Goal: Task Accomplishment & Management: Use online tool/utility

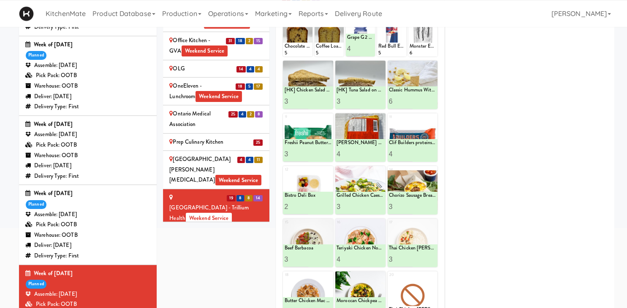
scroll to position [1539, 0]
click at [249, 231] on div "Roundhouse Staff Room - Steam Whistle Weekend Service" at bounding box center [216, 241] width 94 height 21
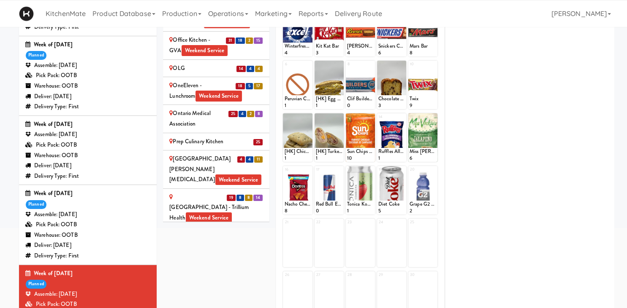
scroll to position [65, 0]
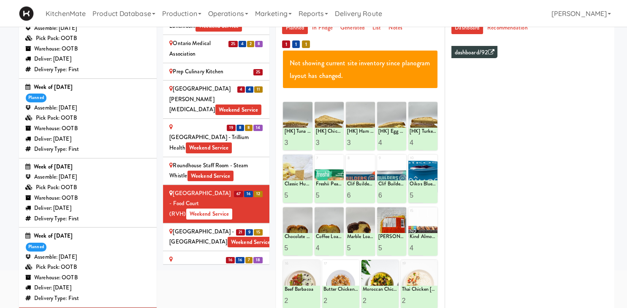
scroll to position [1653, 0]
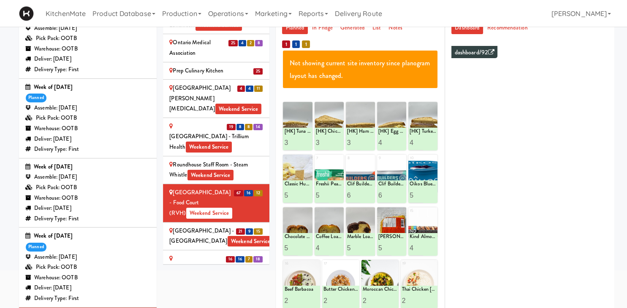
click at [234, 226] on div "Scarborough Birchmount Hospital - Main Lobby Weekend Service" at bounding box center [216, 236] width 94 height 21
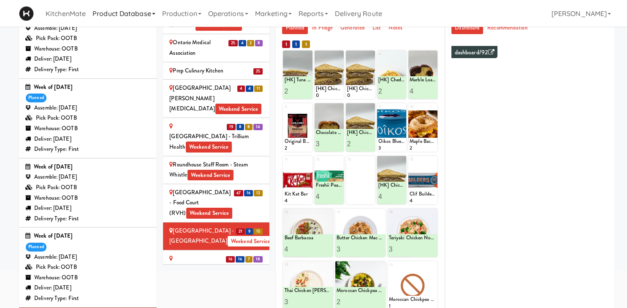
scroll to position [194, 0]
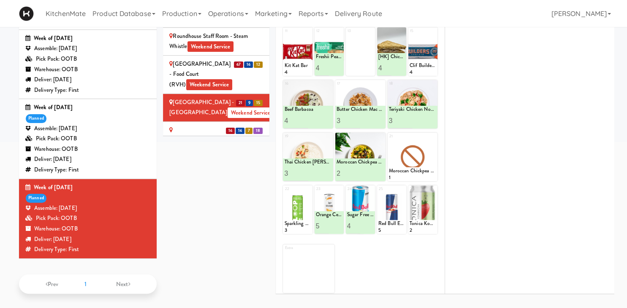
click at [194, 156] on span "Weekend Service" at bounding box center [214, 161] width 46 height 11
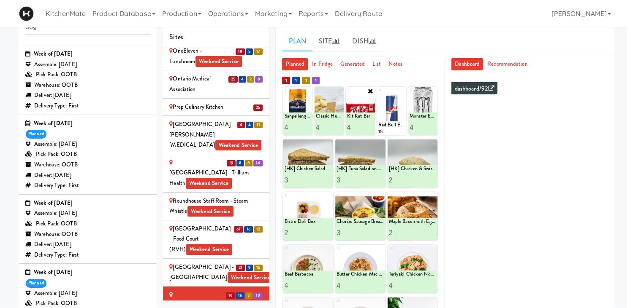
scroll to position [148, 0]
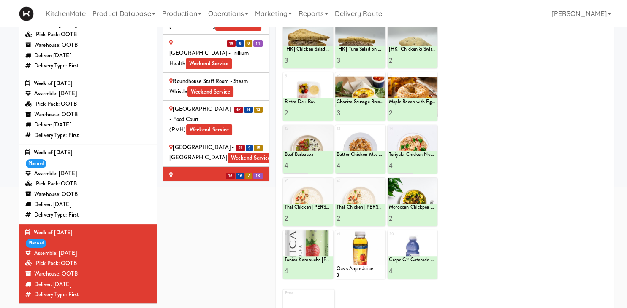
click at [200, 219] on div "SickKids Hospital - Main St. Weekend Service" at bounding box center [216, 234] width 94 height 31
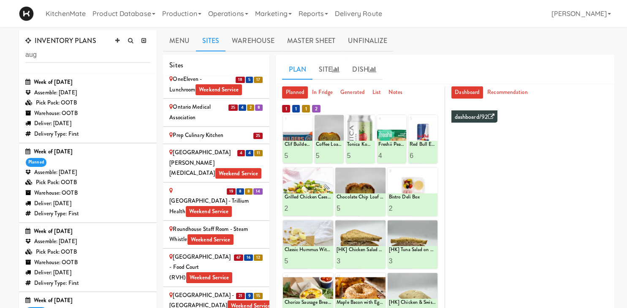
scroll to position [1763, 0]
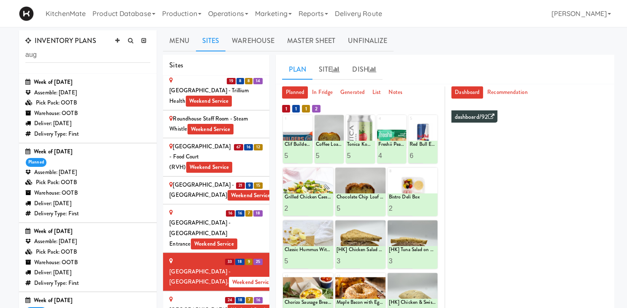
click at [203, 295] on div "St. Joseph's Health Centre Weekend Service" at bounding box center [216, 305] width 94 height 21
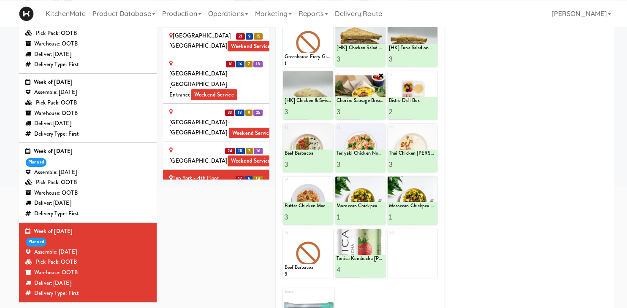
scroll to position [38, 0]
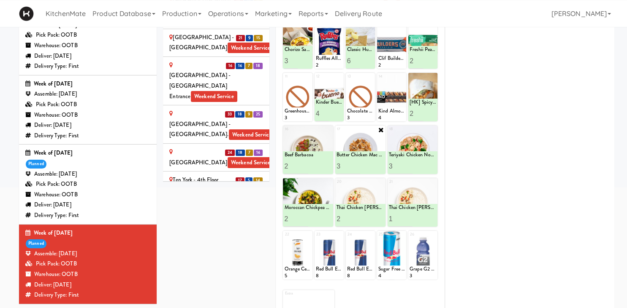
scroll to position [52, 0]
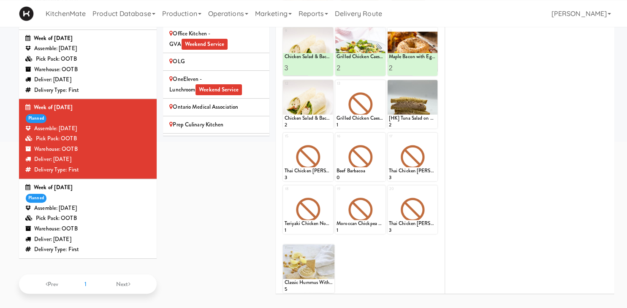
scroll to position [1403, 0]
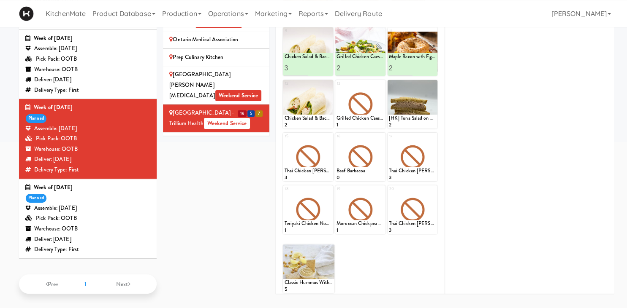
click at [242, 136] on div "Roundhouse Staff Room - Steam Whistle Weekend Service" at bounding box center [216, 146] width 94 height 21
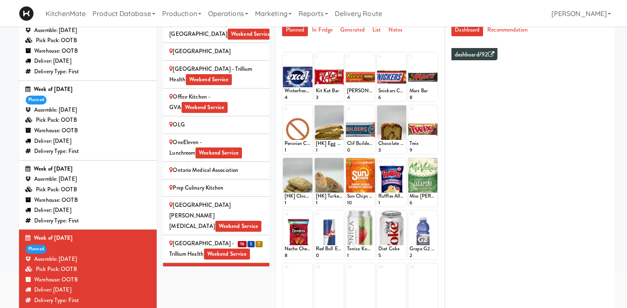
scroll to position [62, 0]
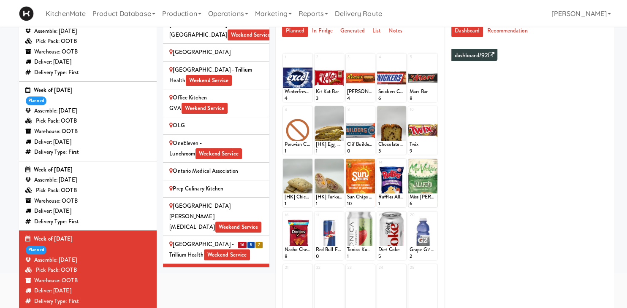
click at [233, 296] on div "Royal Victoria Regional Health Centre - Food Court (RVH) Weekend Service" at bounding box center [216, 306] width 94 height 21
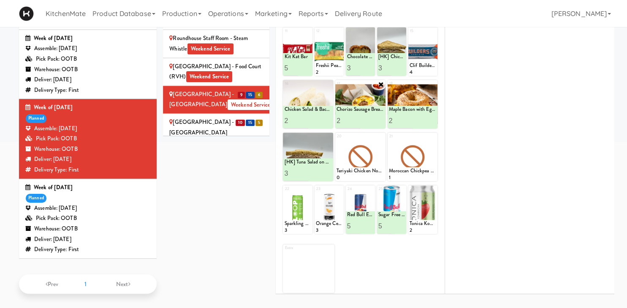
scroll to position [0, 0]
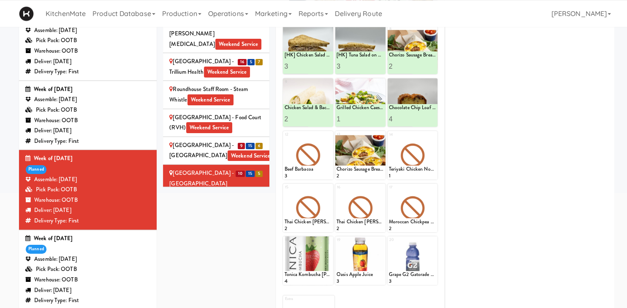
scroll to position [142, 0]
click at [231, 207] on div "SickKids Hospital - Main St. Weekend Service" at bounding box center [216, 217] width 94 height 21
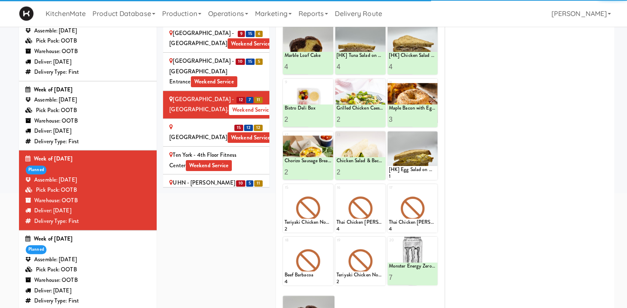
scroll to position [27, 0]
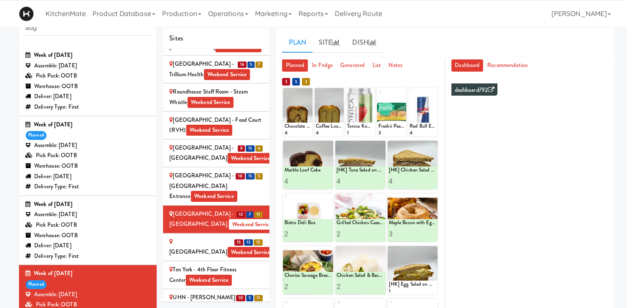
click at [195, 237] on div "St. Joseph's Health Centre Weekend Service" at bounding box center [216, 247] width 94 height 21
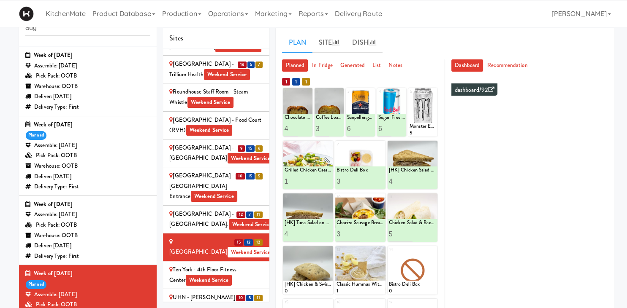
click at [188, 289] on li "10 5 11 UHN - Bickle Center - The Meeting Place Weekend Service" at bounding box center [216, 308] width 106 height 38
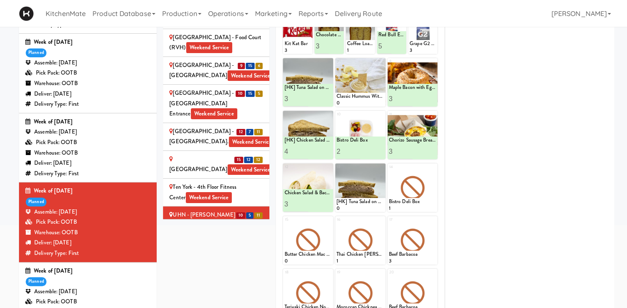
scroll to position [51, 0]
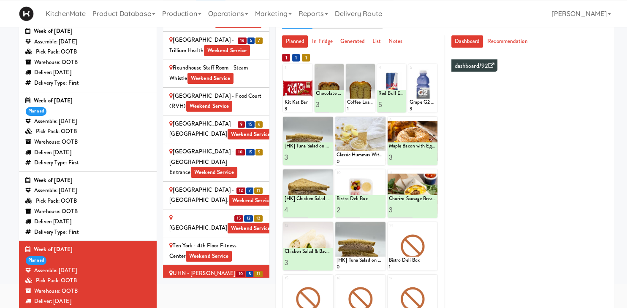
click at [301, 120] on div at bounding box center [360, 141] width 50 height 49
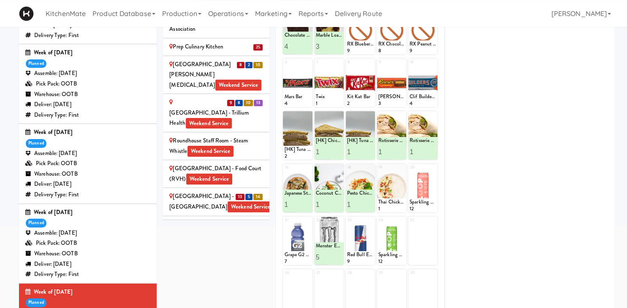
scroll to position [1613, 0]
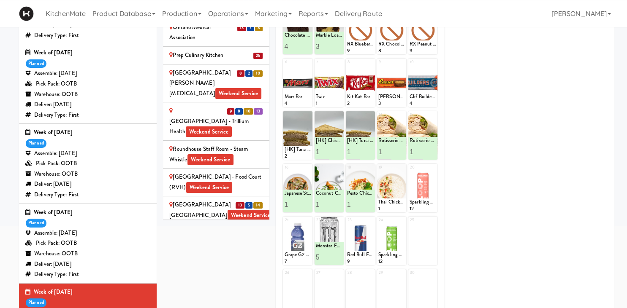
click at [241, 172] on div "[GEOGRAPHIC_DATA] - Food Court (RVH) Weekend Service" at bounding box center [216, 182] width 94 height 21
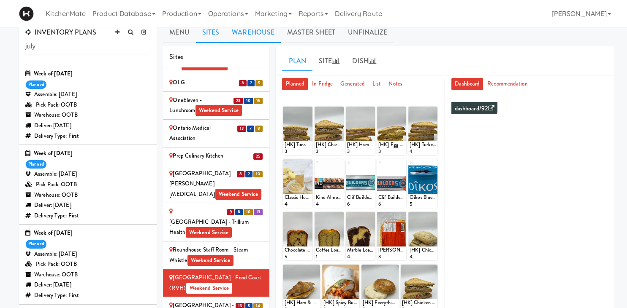
scroll to position [0, 0]
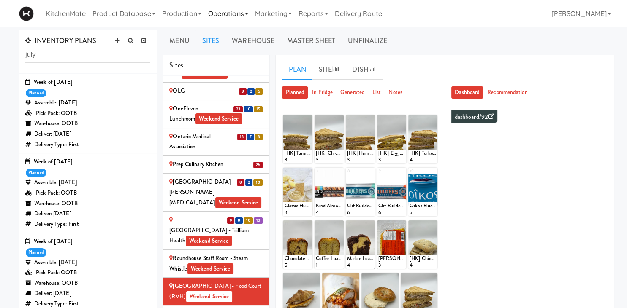
click at [237, 15] on link "Operations" at bounding box center [228, 13] width 47 height 27
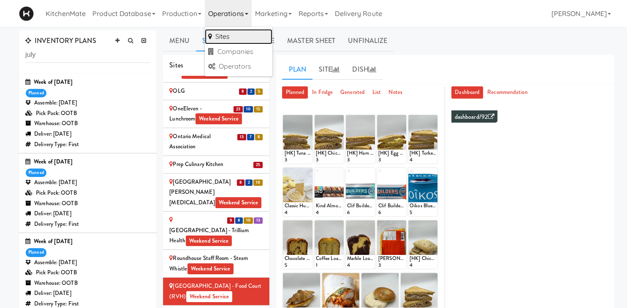
click at [233, 38] on link "Sites" at bounding box center [239, 36] width 68 height 15
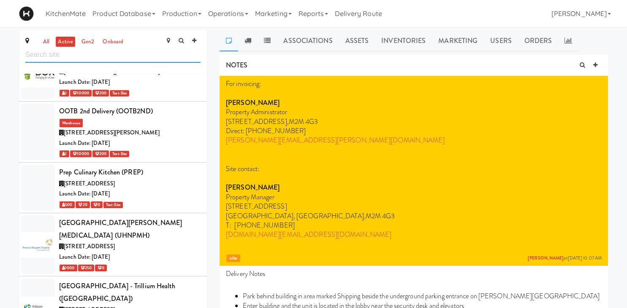
scroll to position [3757, 0]
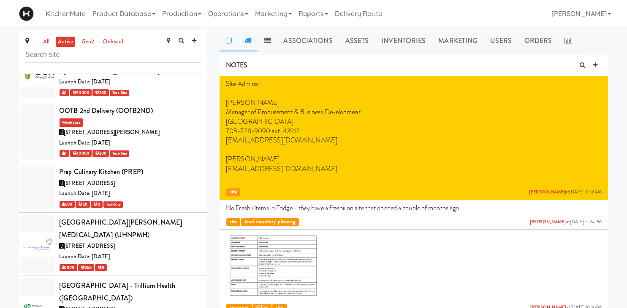
click at [247, 39] on icon at bounding box center [247, 40] width 7 height 7
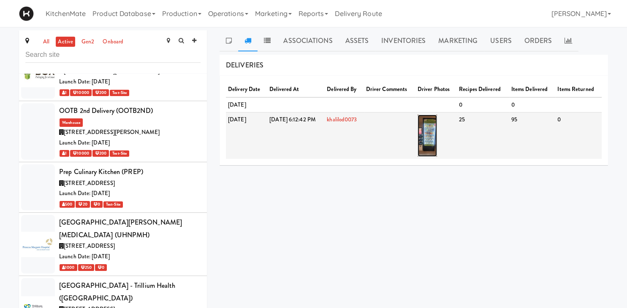
click at [437, 130] on img at bounding box center [427, 136] width 20 height 42
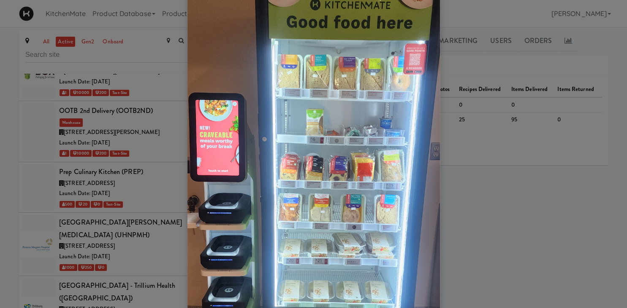
scroll to position [86, 0]
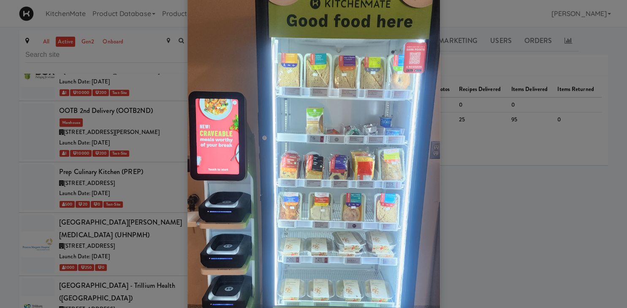
click at [119, 192] on div at bounding box center [313, 154] width 627 height 308
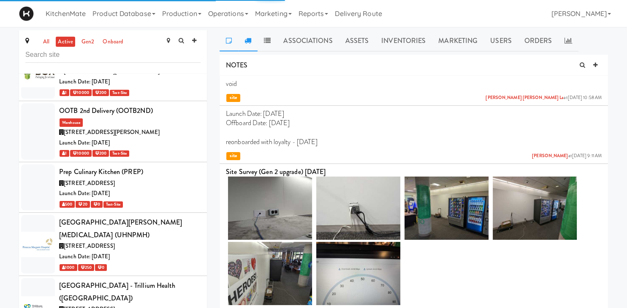
click at [248, 43] on icon at bounding box center [247, 40] width 7 height 7
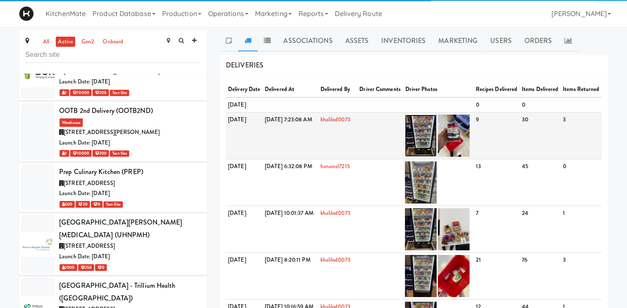
click at [436, 155] on img at bounding box center [421, 136] width 32 height 42
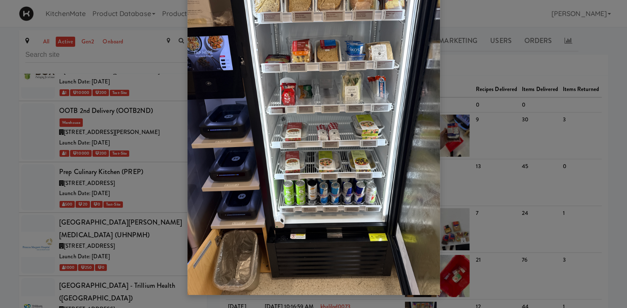
click at [83, 180] on div at bounding box center [313, 154] width 627 height 308
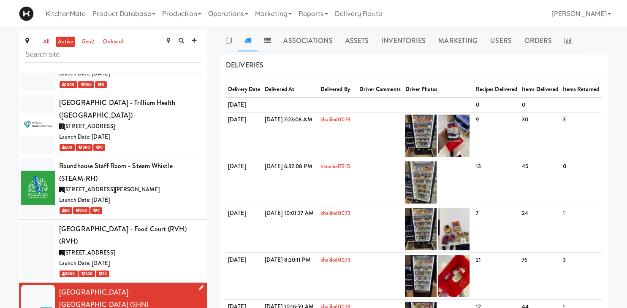
scroll to position [3941, 0]
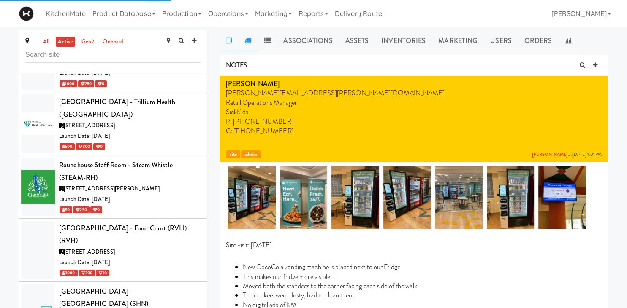
click at [247, 43] on icon at bounding box center [247, 40] width 7 height 7
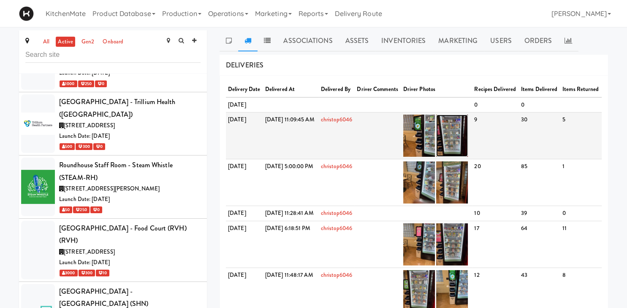
click at [468, 147] on img at bounding box center [452, 136] width 32 height 42
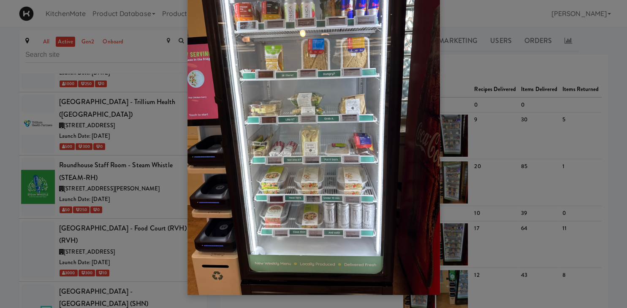
click at [78, 161] on div at bounding box center [313, 154] width 627 height 308
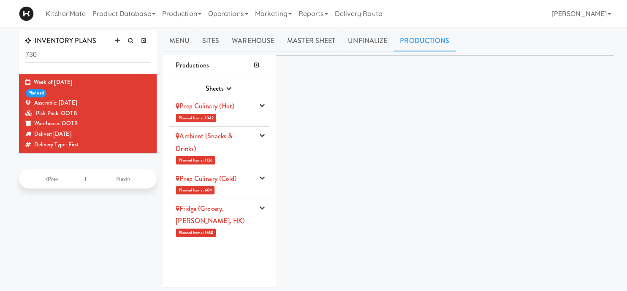
click at [234, 151] on div "Ambient (Snacks & Drinks)" at bounding box center [215, 142] width 78 height 25
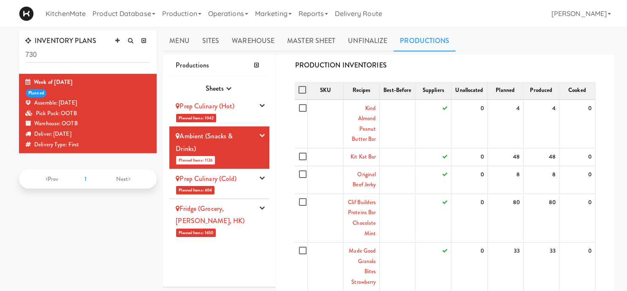
click at [223, 210] on link "Fridge (Grocery, [PERSON_NAME], HK)" at bounding box center [210, 215] width 69 height 22
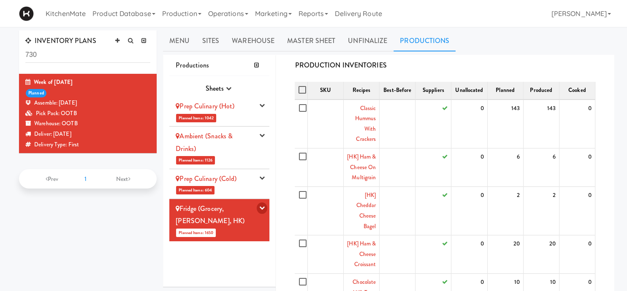
click at [265, 203] on button "button" at bounding box center [262, 208] width 11 height 11
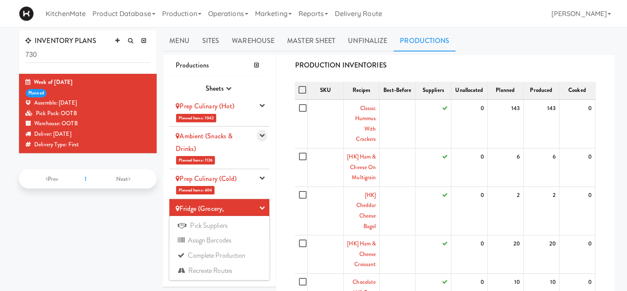
click at [261, 136] on icon "button" at bounding box center [261, 134] width 5 height 5
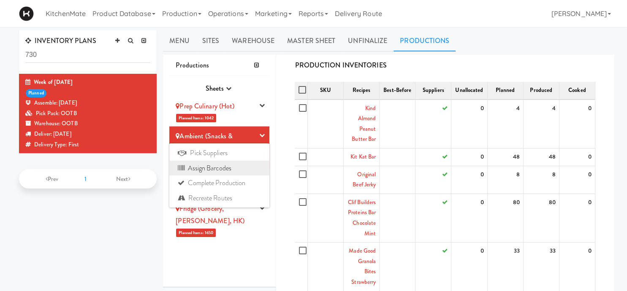
click at [222, 170] on link "Assign Barcodes" at bounding box center [219, 168] width 100 height 15
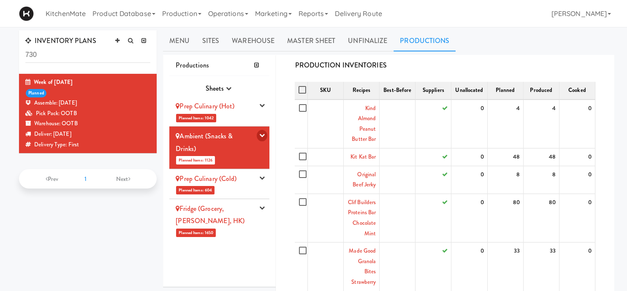
click at [265, 135] on icon "button" at bounding box center [261, 134] width 5 height 5
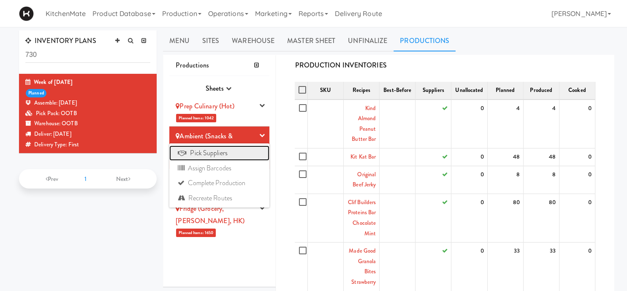
click at [239, 153] on link "Pick Suppliers" at bounding box center [219, 153] width 100 height 15
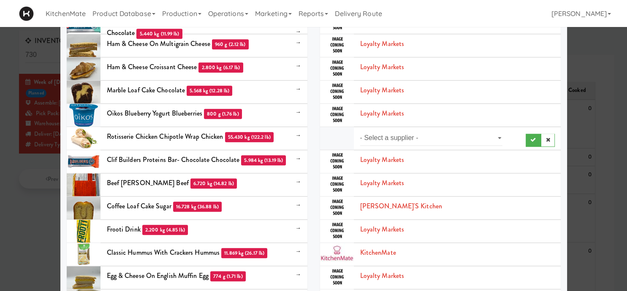
scroll to position [786, 0]
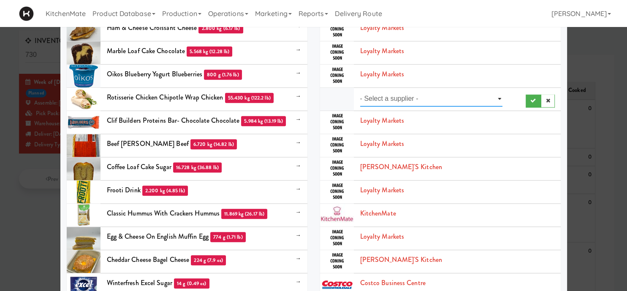
click at [360, 91] on select "- Select a supplier - Prep Culinary" at bounding box center [431, 99] width 143 height 16
select select "Prep Culinary"
click option "Prep Culinary" at bounding box center [0, 0] width 0 height 0
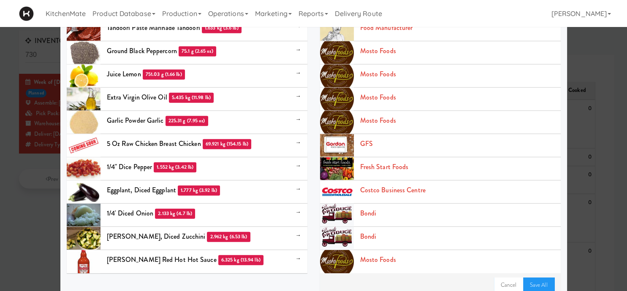
scroll to position [2353, 0]
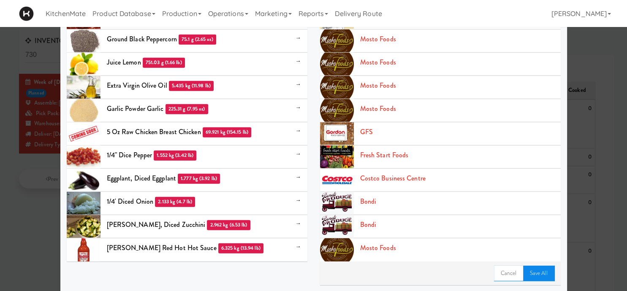
click at [536, 270] on link "Save All" at bounding box center [538, 273] width 31 height 15
click at [51, 119] on div at bounding box center [313, 145] width 627 height 291
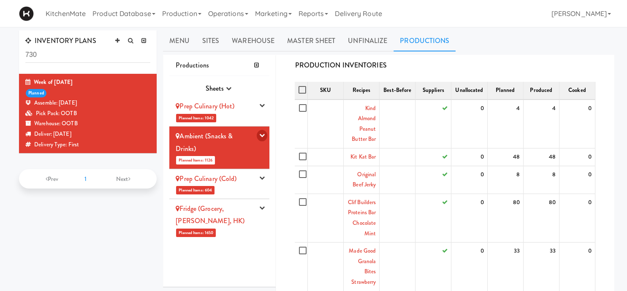
click at [262, 133] on icon "button" at bounding box center [261, 134] width 5 height 5
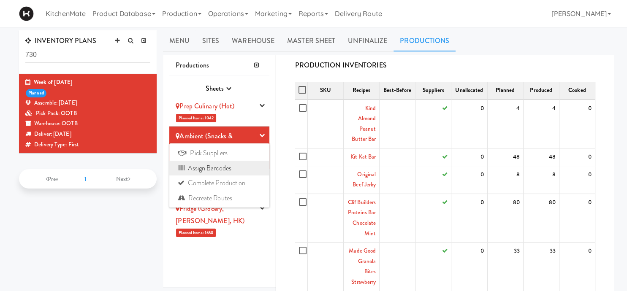
click at [237, 169] on link "Assign Barcodes" at bounding box center [219, 168] width 100 height 15
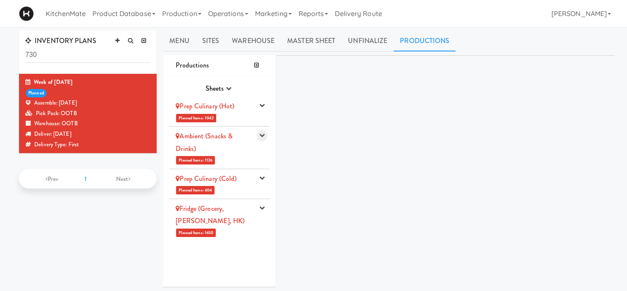
click at [265, 139] on button "button" at bounding box center [262, 135] width 11 height 11
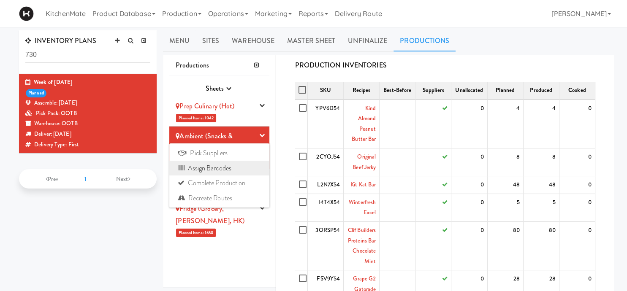
click at [243, 164] on link "Assign Barcodes" at bounding box center [219, 168] width 100 height 15
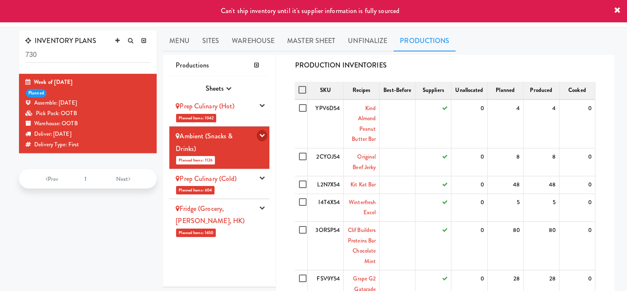
click at [263, 133] on icon "button" at bounding box center [261, 134] width 5 height 5
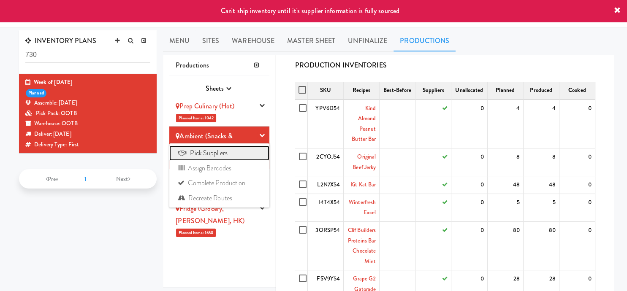
click at [241, 151] on link "Pick Suppliers" at bounding box center [219, 153] width 100 height 15
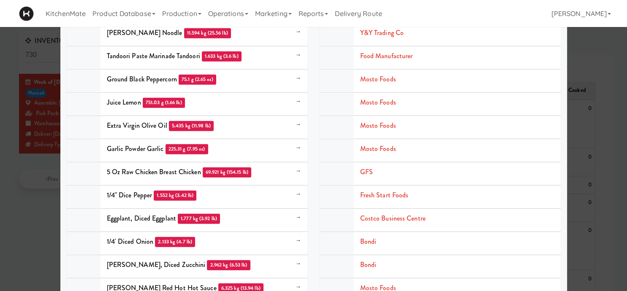
scroll to position [2353, 0]
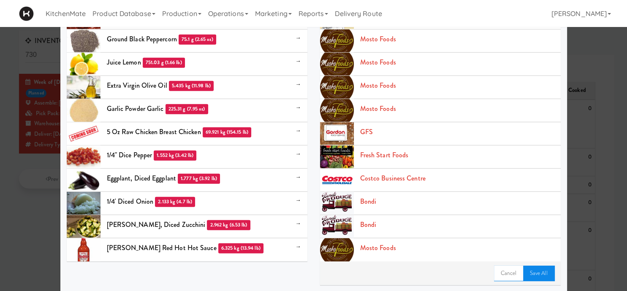
click at [534, 271] on link "Save All" at bounding box center [538, 273] width 31 height 15
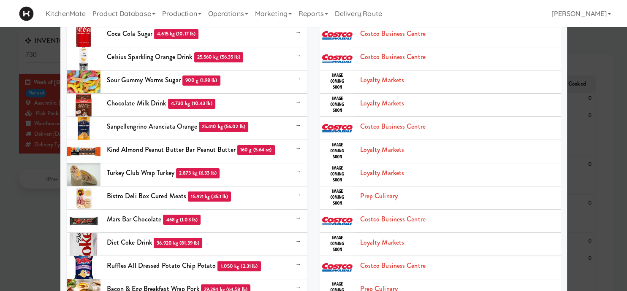
scroll to position [0, 0]
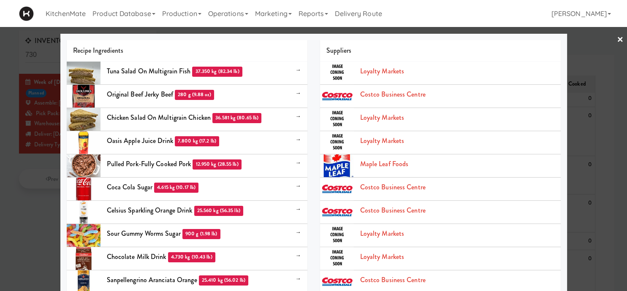
click at [35, 67] on div at bounding box center [313, 145] width 627 height 291
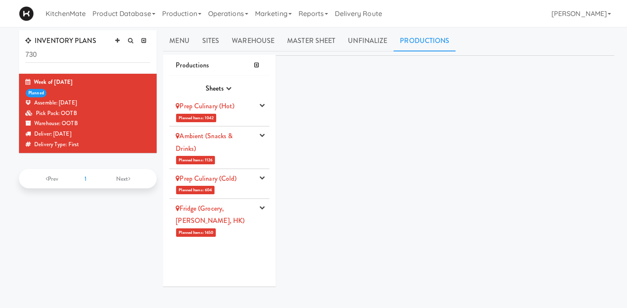
click at [233, 217] on li "Fridge (Grocery, [PERSON_NAME], [GEOGRAPHIC_DATA]) Planned Items: 1650 Pick Sup…" at bounding box center [219, 220] width 100 height 42
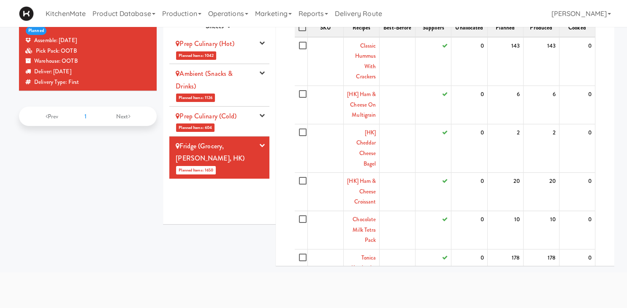
click at [202, 115] on link "Prep Culinary (Cold)" at bounding box center [206, 116] width 61 height 10
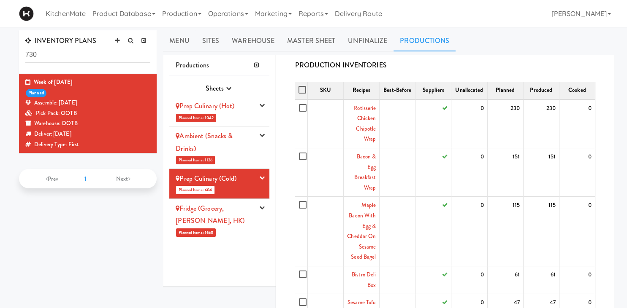
scroll to position [10, 0]
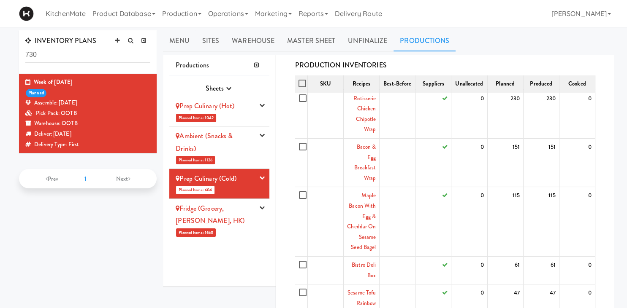
click at [217, 153] on div "Ambient (Snacks & Drinks)" at bounding box center [215, 142] width 78 height 25
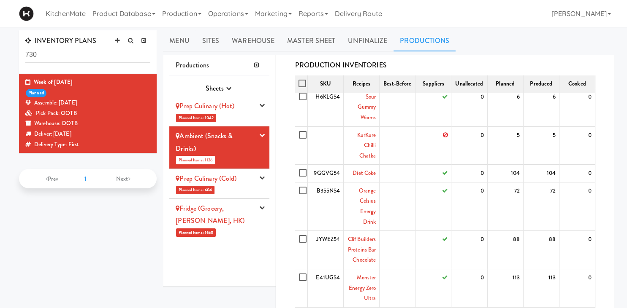
scroll to position [297, 0]
click at [193, 15] on link "Production" at bounding box center [182, 13] width 46 height 27
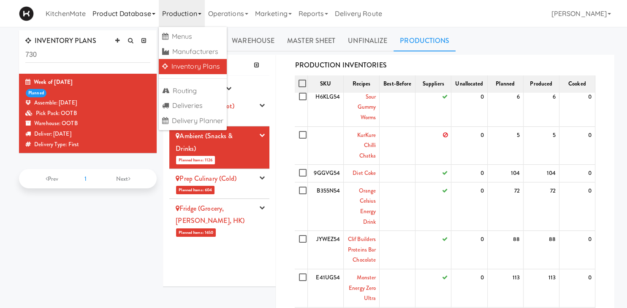
click at [134, 18] on link "Product Database" at bounding box center [124, 13] width 70 height 27
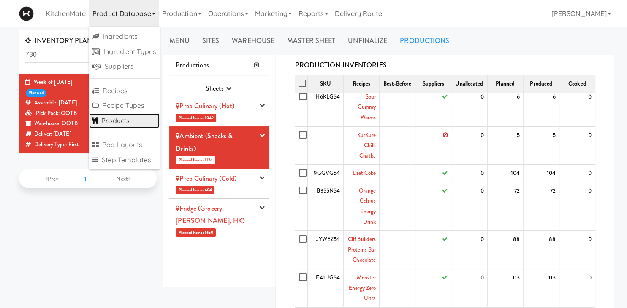
click at [120, 121] on link "Products" at bounding box center [124, 121] width 70 height 15
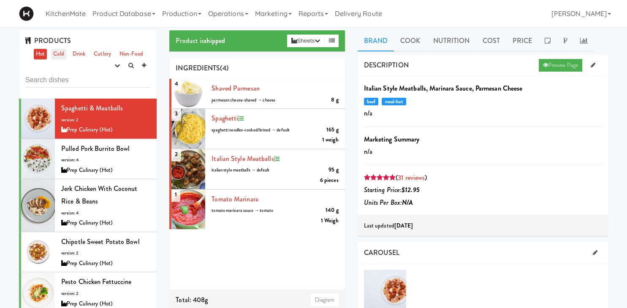
click at [65, 55] on link "Cold" at bounding box center [58, 54] width 15 height 11
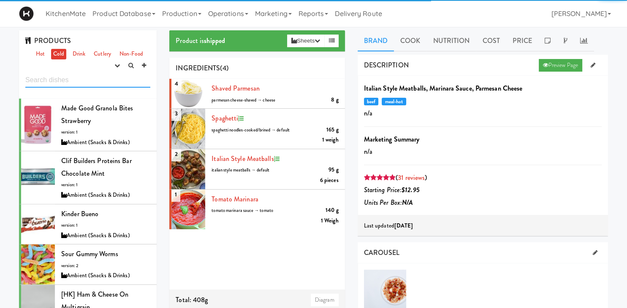
click at [73, 79] on input "text" at bounding box center [87, 80] width 125 height 16
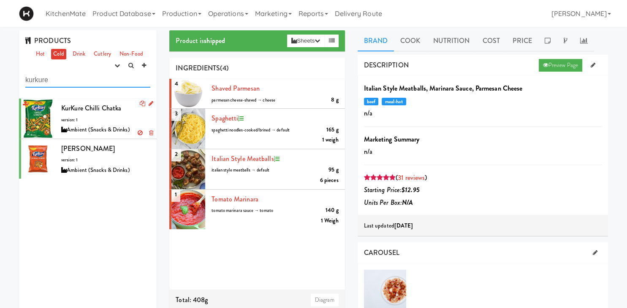
type input "kurkure"
click at [107, 121] on div "KurKure Chilli Chatka version: 1 Ambient (Snacks & Drinks)" at bounding box center [105, 118] width 89 height 33
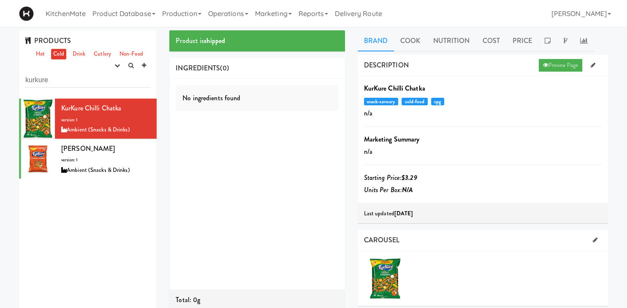
click at [298, 98] on div "No ingredients found" at bounding box center [257, 98] width 162 height 26
click at [127, 14] on link "Product Database" at bounding box center [124, 13] width 70 height 27
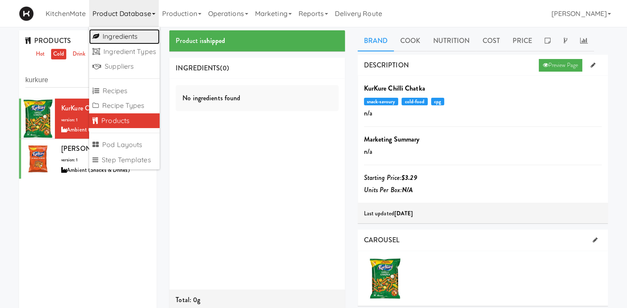
click at [130, 37] on link "Ingredients" at bounding box center [124, 36] width 70 height 15
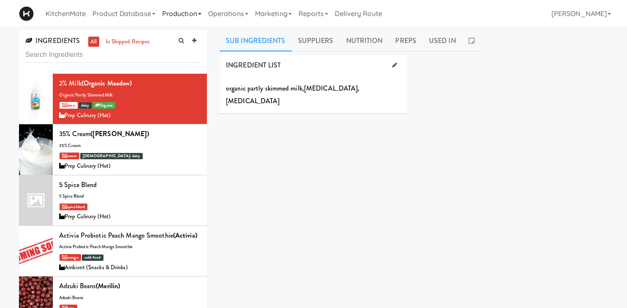
click at [171, 16] on link "Production" at bounding box center [182, 13] width 46 height 27
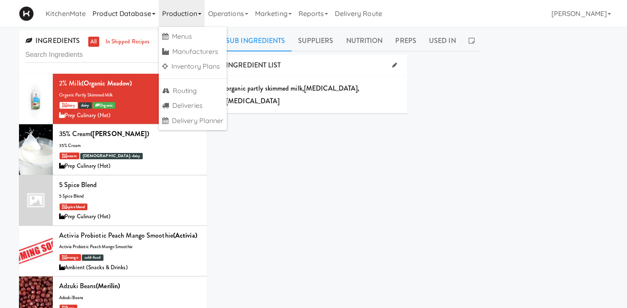
click at [131, 15] on link "Product Database" at bounding box center [124, 13] width 70 height 27
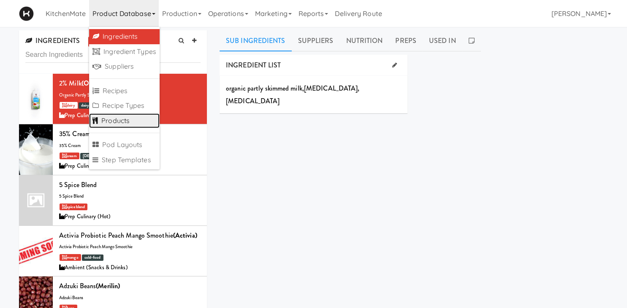
click at [122, 126] on link "Products" at bounding box center [124, 121] width 70 height 15
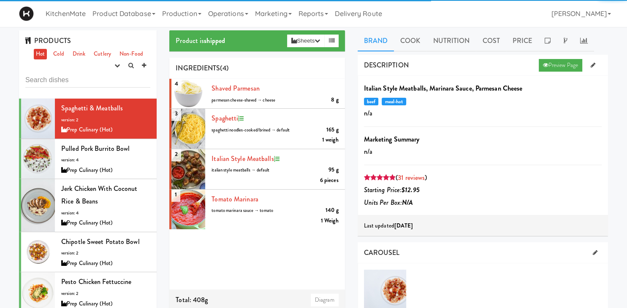
click at [96, 81] on input "text" at bounding box center [87, 80] width 125 height 16
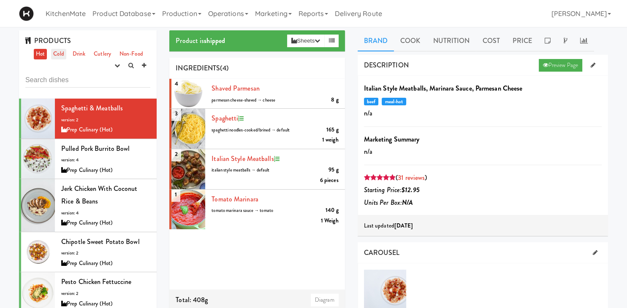
click at [57, 55] on link "Cold" at bounding box center [58, 54] width 15 height 11
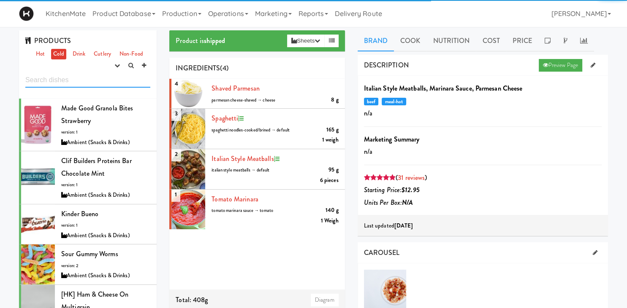
click at [65, 82] on input "text" at bounding box center [87, 80] width 125 height 16
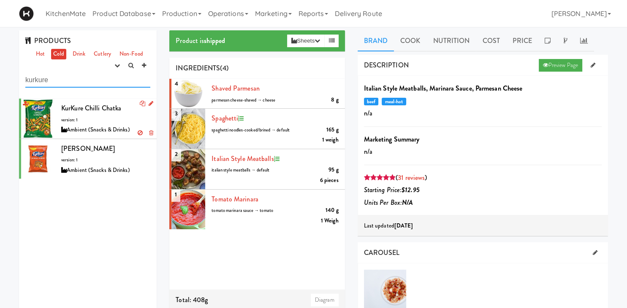
type input "kurkure"
click at [119, 105] on span "KurKure Chilli Chatka" at bounding box center [91, 108] width 60 height 10
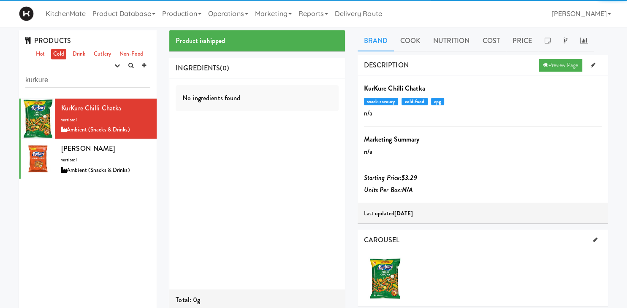
click at [394, 276] on div at bounding box center [385, 279] width 42 height 42
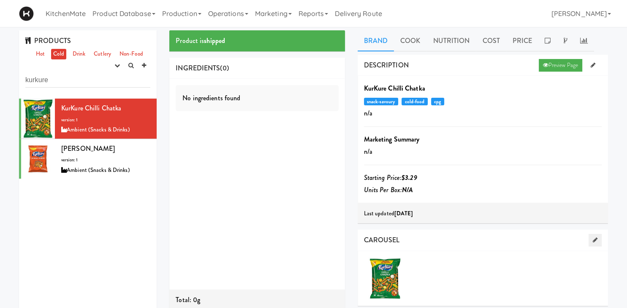
click at [594, 236] on link at bounding box center [594, 240] width 13 height 13
click at [389, 273] on div at bounding box center [385, 279] width 42 height 42
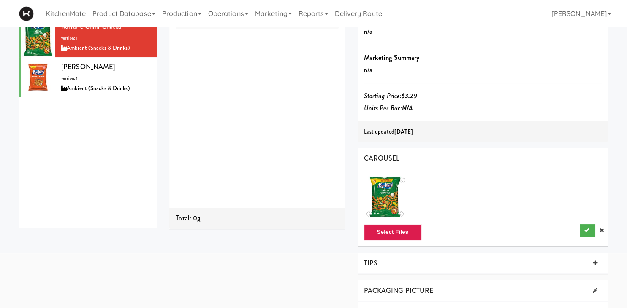
scroll to position [82, 0]
click at [385, 202] on div at bounding box center [385, 197] width 42 height 42
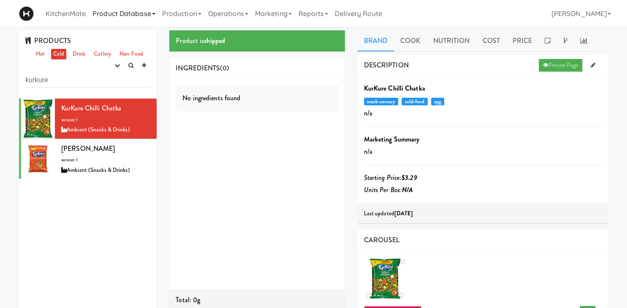
click at [134, 18] on link "Product Database" at bounding box center [124, 13] width 70 height 27
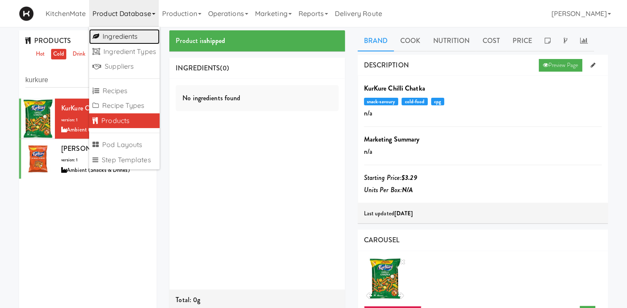
click at [124, 42] on link "Ingredients" at bounding box center [124, 36] width 70 height 15
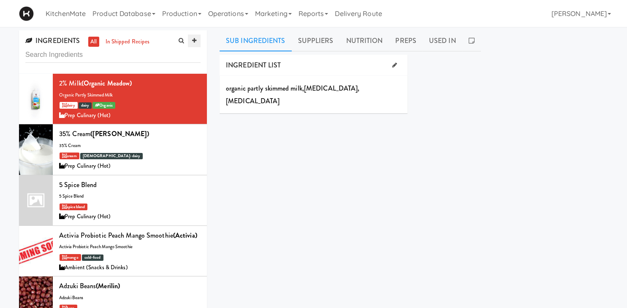
click at [192, 41] on icon at bounding box center [194, 40] width 4 height 5
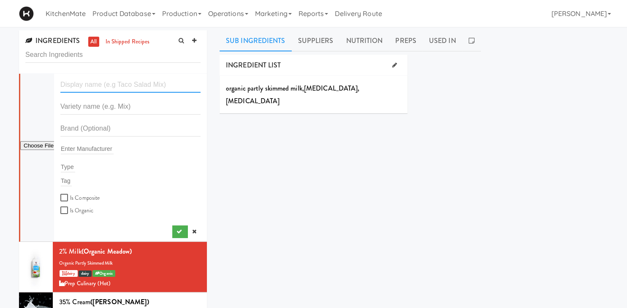
click at [111, 80] on input "text" at bounding box center [130, 85] width 140 height 16
drag, startPoint x: 127, startPoint y: 87, endPoint x: -11, endPoint y: 71, distance: 139.7
click at [60, 77] on input "Kurkure [PERSON_NAME]" at bounding box center [130, 85] width 140 height 16
type input "Kurkure [PERSON_NAME]"
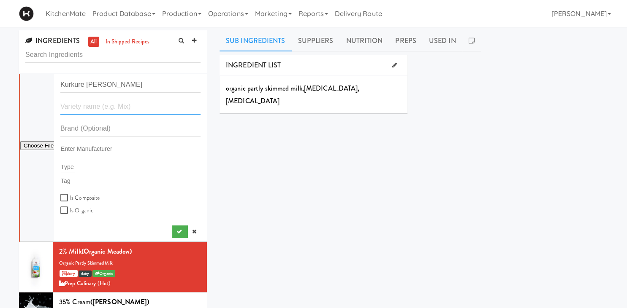
click at [103, 111] on input "text" at bounding box center [130, 107] width 140 height 16
paste input "Kurkure [PERSON_NAME]"
type input "Kurkure [PERSON_NAME] [PERSON_NAME]"
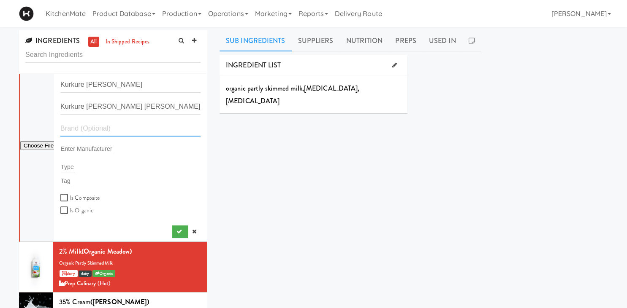
click at [99, 124] on input "text" at bounding box center [130, 129] width 140 height 16
type input "f"
type input "l"
click at [78, 139] on form "Kurkure Chilli Chatka Kurkure Chilli ChatkaKurkure Chilli Chatka Enter Manufact…" at bounding box center [130, 146] width 140 height 139
click at [75, 141] on form "Kurkure Chilli Chatka Kurkure Chilli ChatkaKurkure Chilli Chatka Enter Manufact…" at bounding box center [130, 146] width 140 height 139
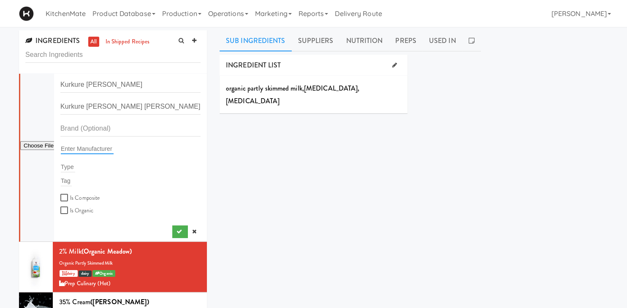
click at [74, 144] on input "text" at bounding box center [87, 148] width 53 height 11
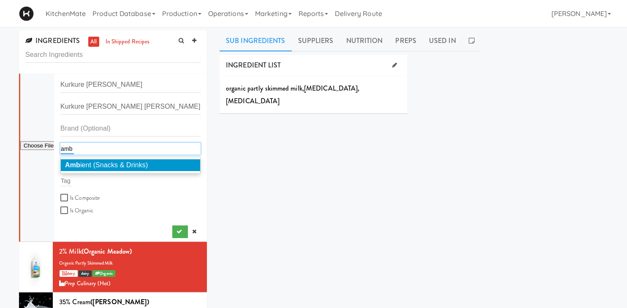
type input "amb"
click at [94, 169] on span "Amb ient (Snacks & Drinks)" at bounding box center [106, 165] width 83 height 7
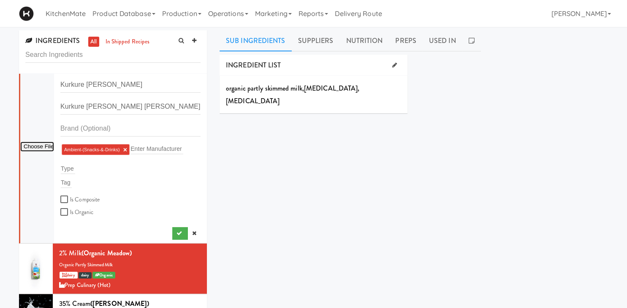
click at [38, 147] on input "file" at bounding box center [37, 147] width 34 height 11
type input "C:\fakepath\kurkure.jpg"
click at [74, 183] on div "Tag" at bounding box center [130, 183] width 140 height 12
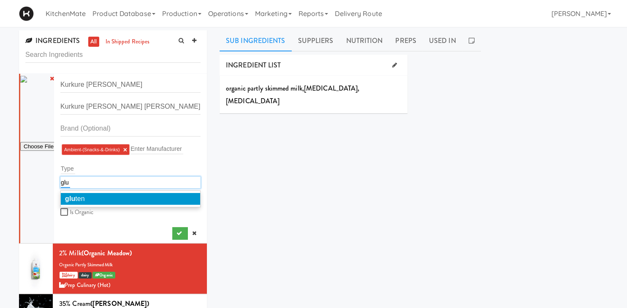
type input "glu"
click at [74, 204] on li "glu ten" at bounding box center [130, 199] width 139 height 12
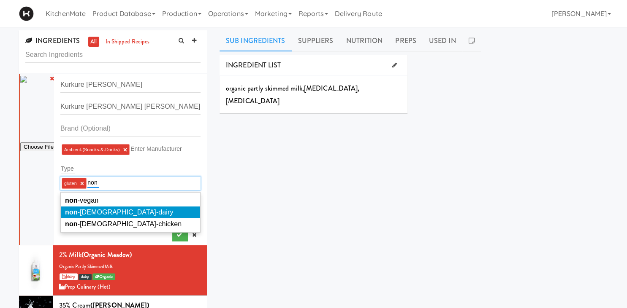
type input "non"
click at [89, 219] on li "non -[DEMOGRAPHIC_DATA]-dairy" at bounding box center [130, 213] width 139 height 12
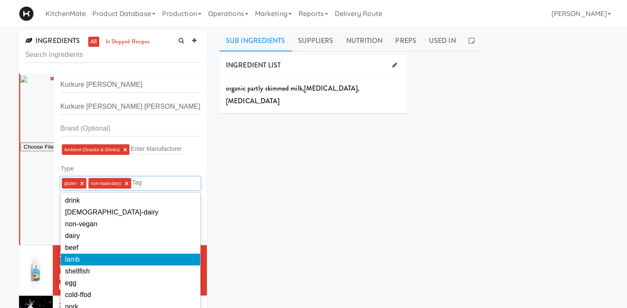
click at [90, 256] on li "lamb" at bounding box center [130, 260] width 139 height 12
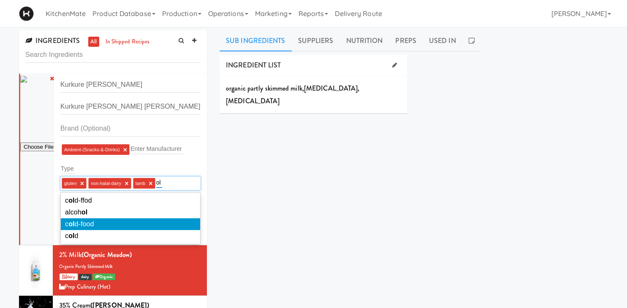
type input "ol"
click at [77, 227] on span "c ol d-food" at bounding box center [79, 224] width 29 height 7
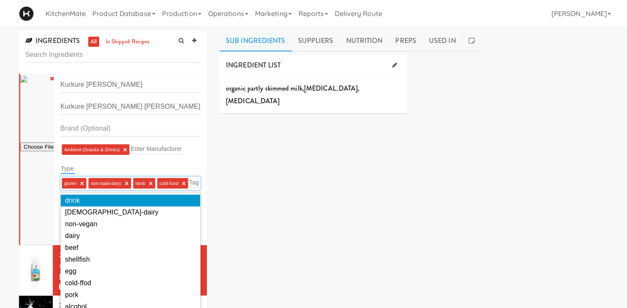
click at [71, 165] on input "text" at bounding box center [68, 168] width 14 height 11
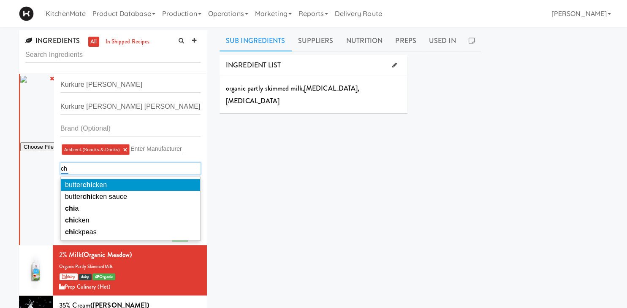
type input "c"
type input "s"
type input "c"
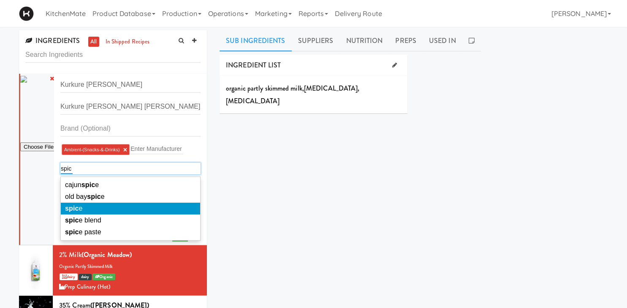
type input "spic"
click at [87, 206] on li "spic e" at bounding box center [130, 209] width 139 height 12
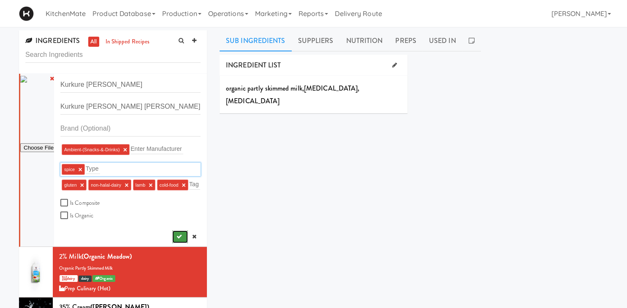
click at [178, 240] on button "submit" at bounding box center [180, 237] width 16 height 13
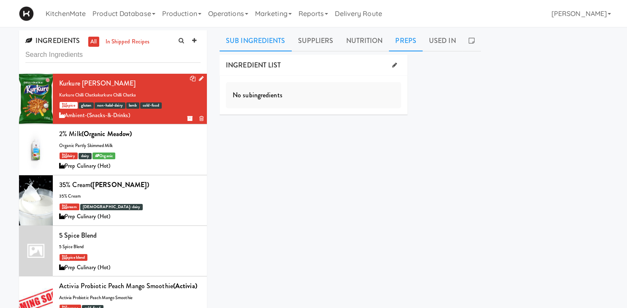
click at [401, 38] on link "Preps" at bounding box center [406, 40] width 34 height 21
click at [359, 65] on icon at bounding box center [361, 64] width 4 height 5
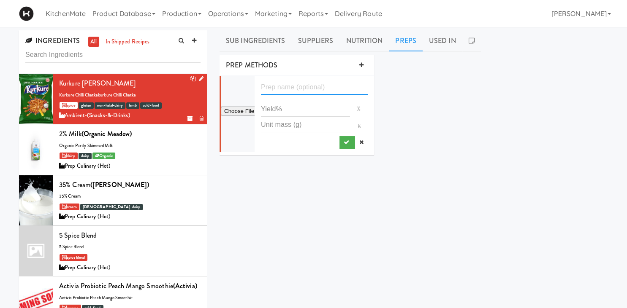
click at [316, 90] on input "text" at bounding box center [314, 87] width 107 height 16
type input "1"
click at [303, 111] on input "number" at bounding box center [305, 109] width 89 height 16
type input "100"
click at [350, 141] on button "submit" at bounding box center [347, 142] width 16 height 13
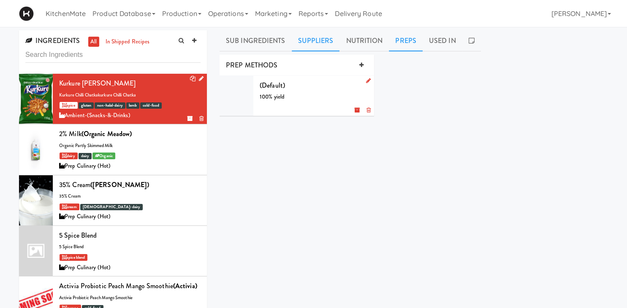
click at [330, 36] on link "Suppliers" at bounding box center [316, 40] width 48 height 21
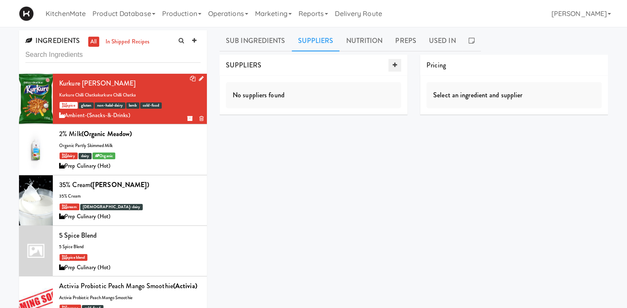
click at [396, 65] on icon at bounding box center [394, 64] width 4 height 5
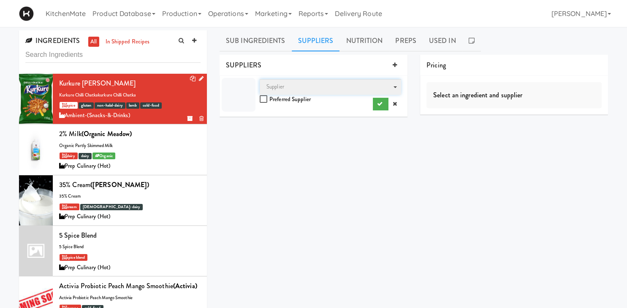
click at [306, 84] on span "Supplier" at bounding box center [329, 87] width 141 height 16
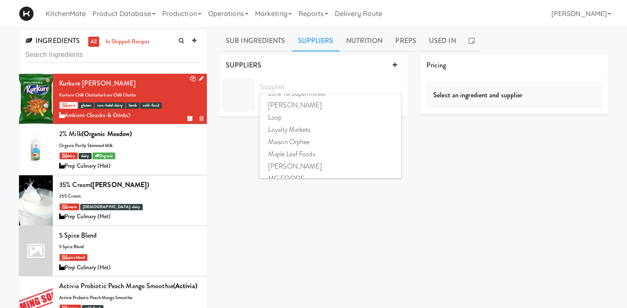
scroll to position [456, 0]
click at [311, 110] on span "Loyalty Markets" at bounding box center [329, 109] width 141 height 12
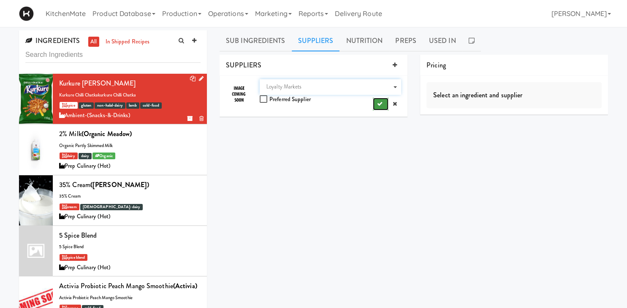
click at [383, 104] on button "submit" at bounding box center [381, 104] width 16 height 13
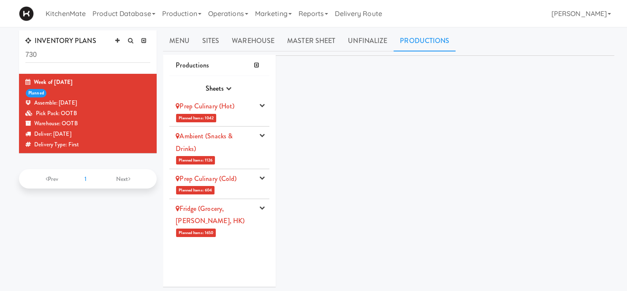
click at [246, 159] on li "Ambient (Snacks & Drinks) Planned Items: 1126 Pick Suppliers Assign Barcodes Co…" at bounding box center [219, 148] width 100 height 43
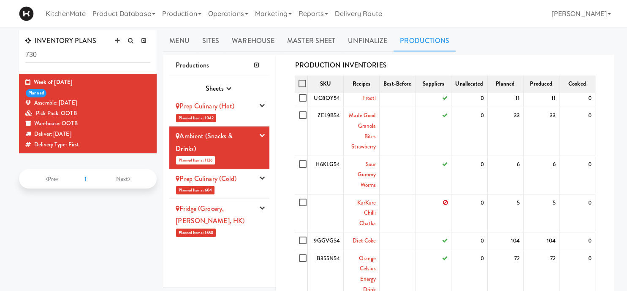
scroll to position [247, 0]
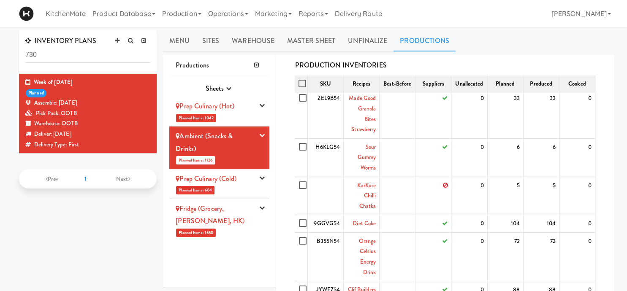
click at [364, 194] on td "KurKure Chilli Chatka" at bounding box center [361, 196] width 36 height 38
click at [368, 192] on link "KurKure Chilli Chatka" at bounding box center [366, 195] width 19 height 29
click at [263, 137] on icon "button" at bounding box center [261, 134] width 5 height 5
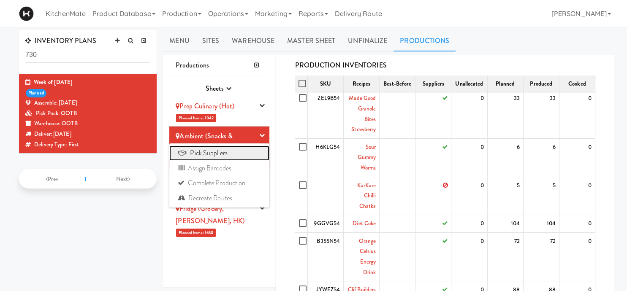
click at [237, 151] on link "Pick Suppliers" at bounding box center [219, 153] width 100 height 15
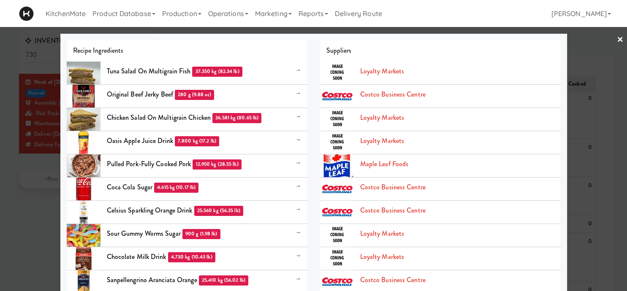
click at [22, 206] on div at bounding box center [313, 145] width 627 height 291
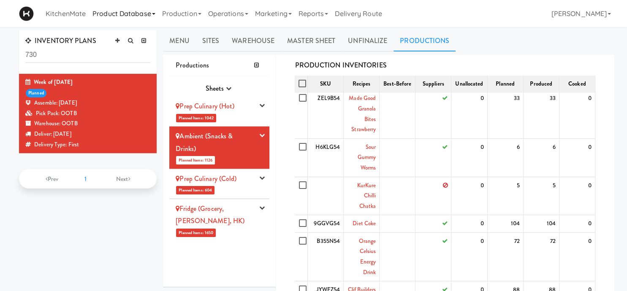
click at [122, 14] on link "Product Database" at bounding box center [124, 13] width 70 height 27
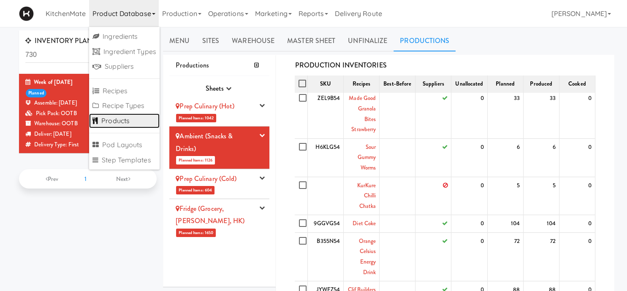
click at [124, 122] on link "Products" at bounding box center [124, 121] width 70 height 15
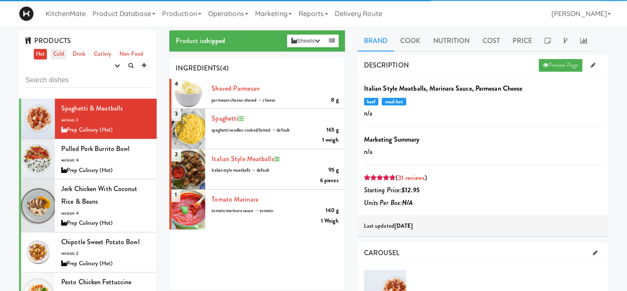
click at [59, 54] on link "Cold" at bounding box center [58, 54] width 15 height 11
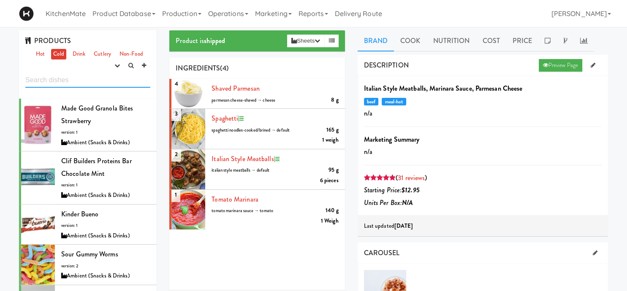
click at [68, 76] on input "text" at bounding box center [87, 80] width 125 height 16
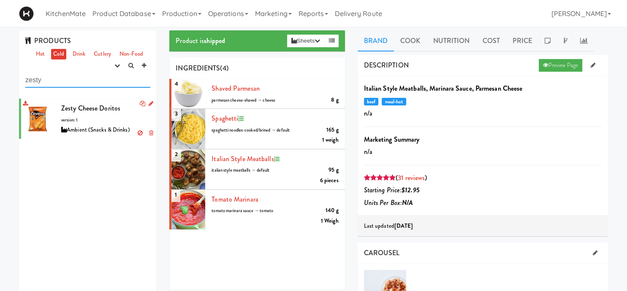
type input "zesty"
click at [92, 129] on div "Ambient (Snacks & Drinks)" at bounding box center [105, 130] width 89 height 11
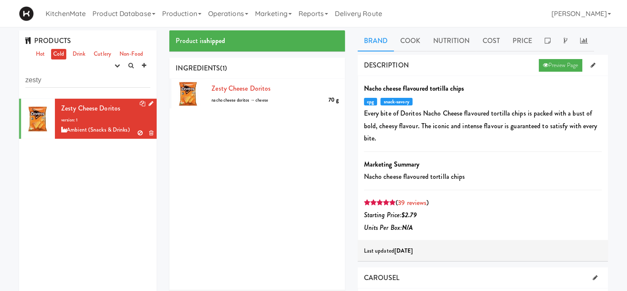
click at [153, 104] on li "Zesty Cheese Doritos version: 1 Ambient (Snacks & Drinks)" at bounding box center [88, 119] width 138 height 40
click at [151, 106] on icon at bounding box center [151, 103] width 5 height 5
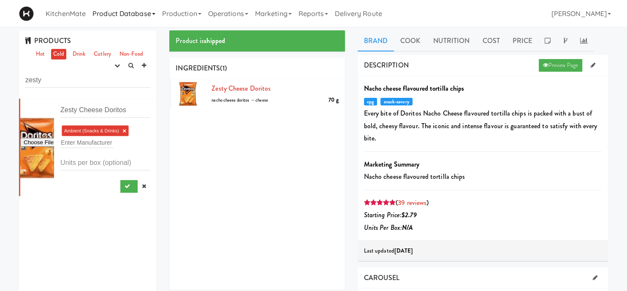
click at [96, 14] on link "Product Database" at bounding box center [124, 13] width 70 height 27
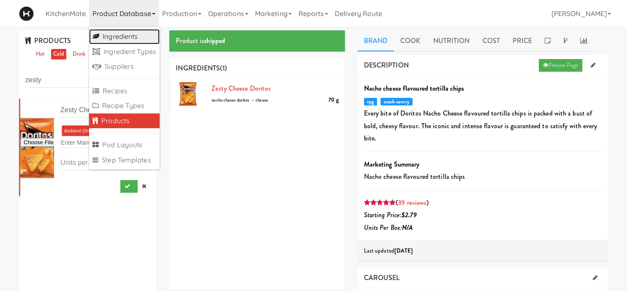
click at [118, 38] on link "Ingredients" at bounding box center [124, 36] width 70 height 15
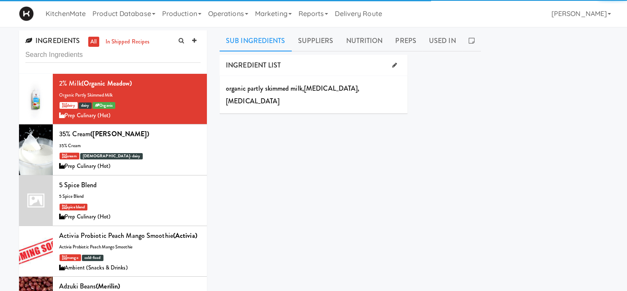
click at [96, 60] on input "text" at bounding box center [112, 55] width 175 height 16
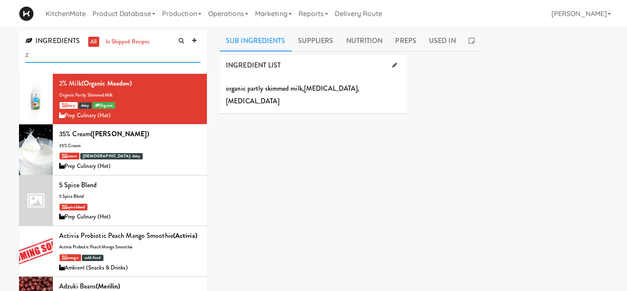
click at [95, 55] on input "z" at bounding box center [112, 55] width 175 height 16
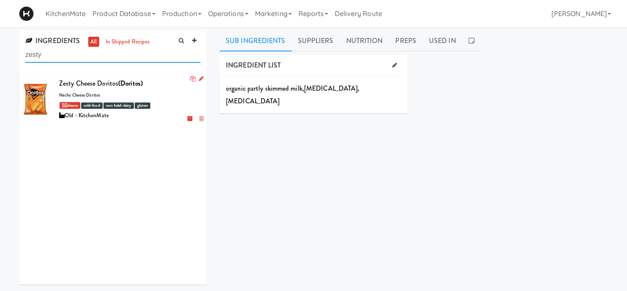
type input "zesty"
click at [200, 81] on icon at bounding box center [201, 78] width 5 height 5
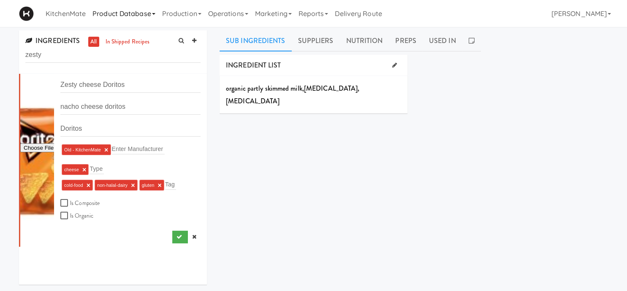
click at [143, 22] on link "Product Database" at bounding box center [124, 13] width 70 height 27
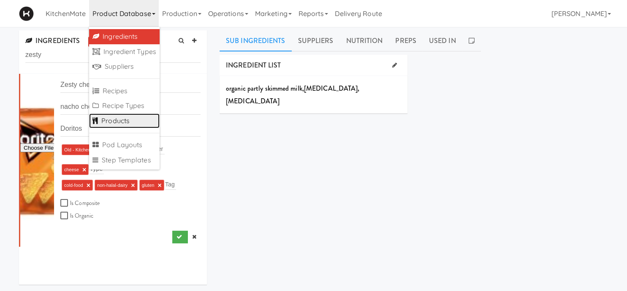
click at [127, 116] on link "Products" at bounding box center [124, 121] width 70 height 15
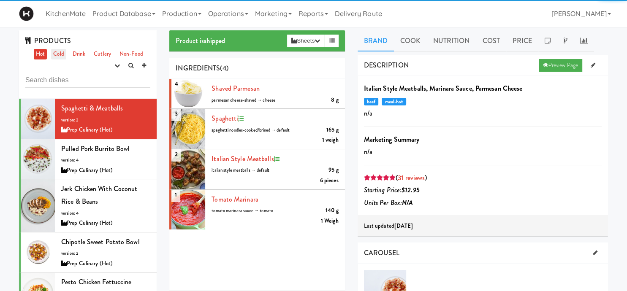
click at [61, 56] on link "Cold" at bounding box center [58, 54] width 15 height 11
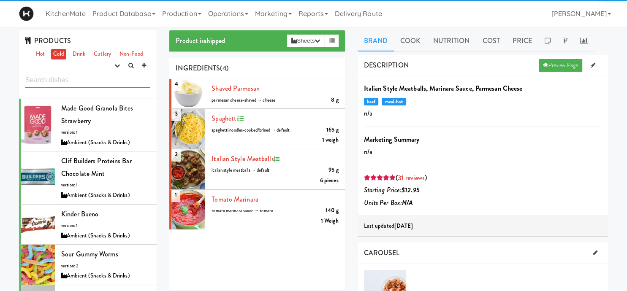
click at [65, 82] on input "text" at bounding box center [87, 80] width 125 height 16
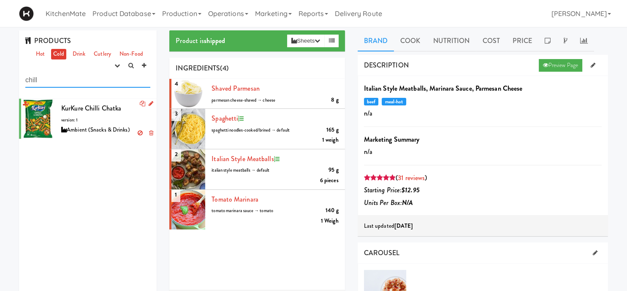
type input "chill"
click at [97, 122] on div "KurKure Chilli Chatka version: 1 Ambient (Snacks & Drinks)" at bounding box center [105, 118] width 89 height 33
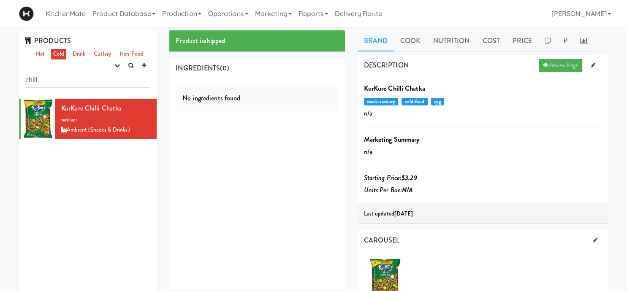
click at [332, 76] on div "INGREDIENTS (0)" at bounding box center [256, 69] width 175 height 22
click at [514, 38] on link "Price" at bounding box center [522, 40] width 32 height 21
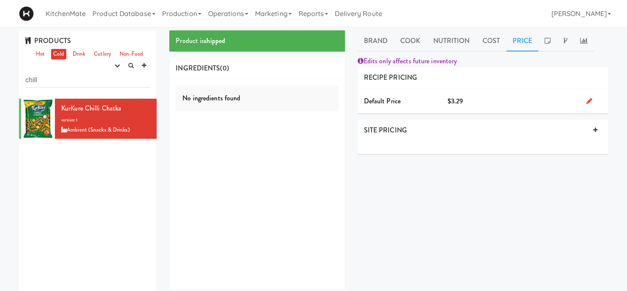
click at [270, 84] on div "No ingredients found" at bounding box center [256, 184] width 175 height 211
click at [151, 105] on icon at bounding box center [151, 103] width 5 height 5
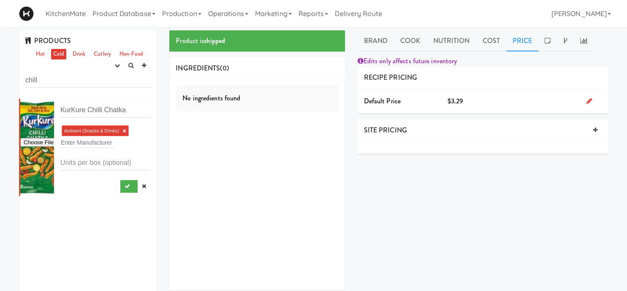
click at [227, 131] on div "No ingredients found" at bounding box center [256, 184] width 175 height 211
click at [376, 44] on link "Brand" at bounding box center [375, 40] width 37 height 21
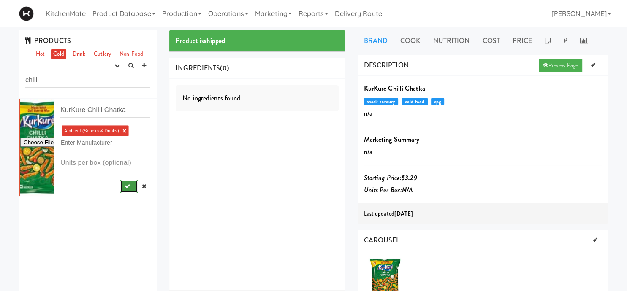
click at [128, 188] on icon "submit" at bounding box center [126, 186] width 5 height 5
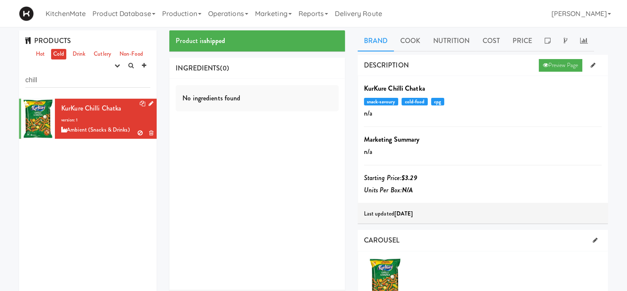
click at [289, 85] on div "No ingredients found" at bounding box center [257, 98] width 162 height 26
click at [283, 99] on div "No ingredients found" at bounding box center [257, 98] width 162 height 26
click at [496, 38] on link "Cost" at bounding box center [491, 40] width 30 height 21
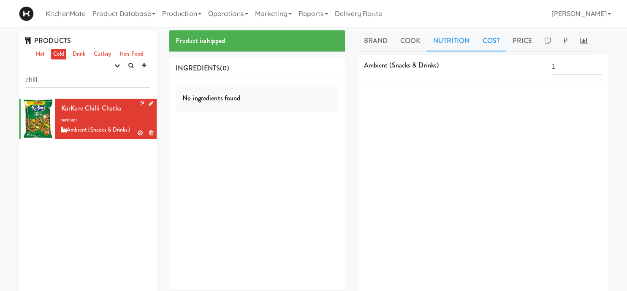
click at [467, 40] on link "Nutrition" at bounding box center [450, 40] width 49 height 21
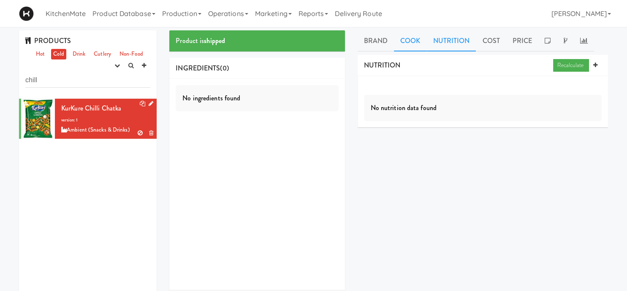
click at [417, 48] on link "Cook" at bounding box center [410, 40] width 32 height 21
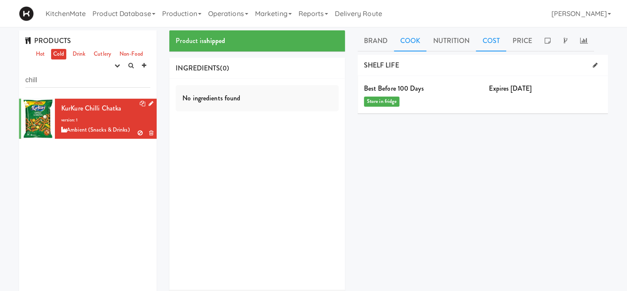
click at [485, 41] on link "Cost" at bounding box center [491, 40] width 30 height 21
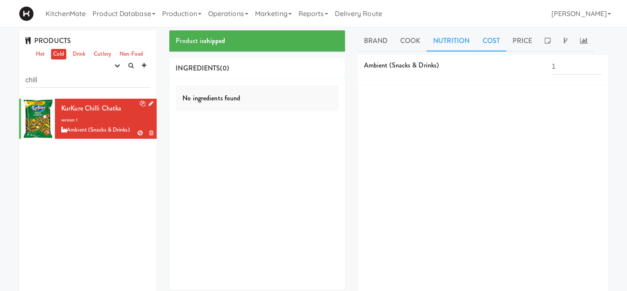
click at [457, 45] on link "Nutrition" at bounding box center [450, 40] width 49 height 21
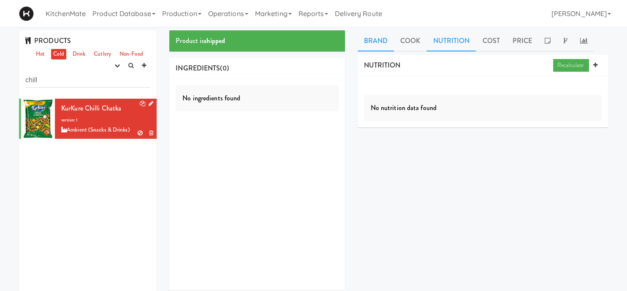
click at [378, 43] on link "Brand" at bounding box center [375, 40] width 37 height 21
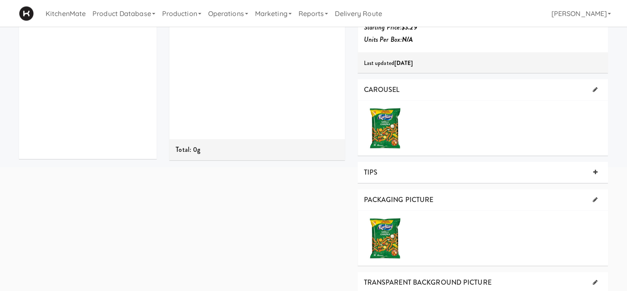
scroll to position [305, 0]
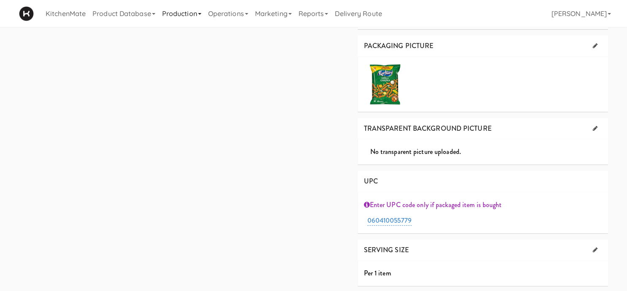
click at [165, 12] on link "Production" at bounding box center [182, 13] width 46 height 27
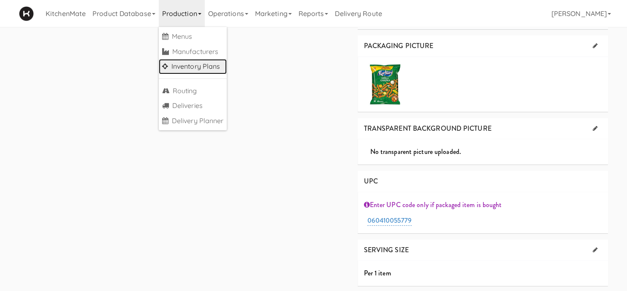
click at [205, 67] on link "Inventory Plans" at bounding box center [193, 66] width 68 height 15
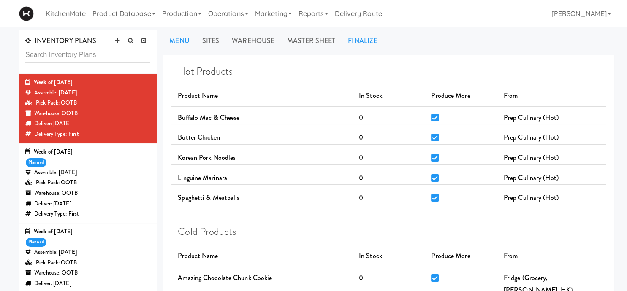
click at [366, 36] on link "Finalize" at bounding box center [362, 40] width 42 height 21
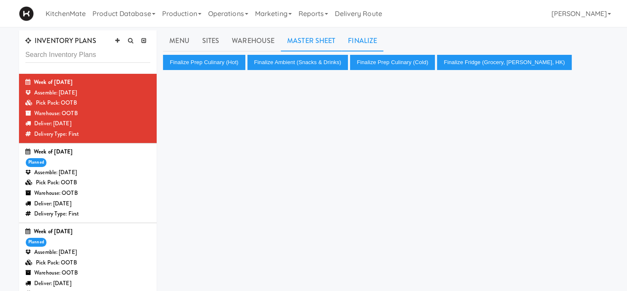
click at [313, 42] on link "Master Sheet" at bounding box center [311, 40] width 61 height 21
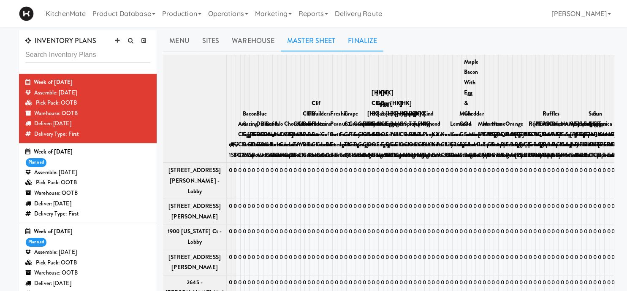
click at [370, 40] on link "Finalize" at bounding box center [362, 40] width 42 height 21
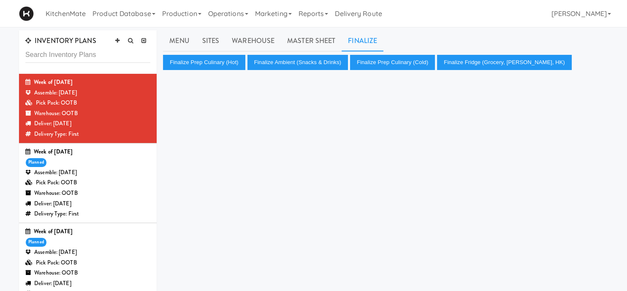
click at [100, 254] on div "Assemble: [DATE]" at bounding box center [87, 252] width 125 height 11
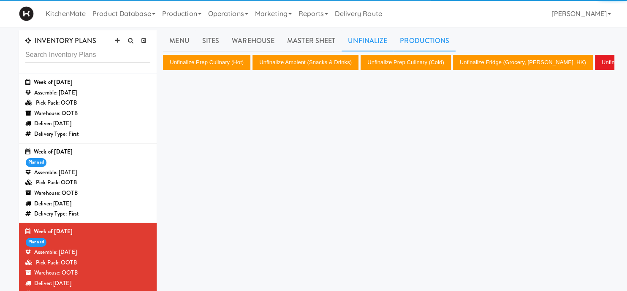
click at [435, 31] on link "Productions" at bounding box center [424, 40] width 62 height 21
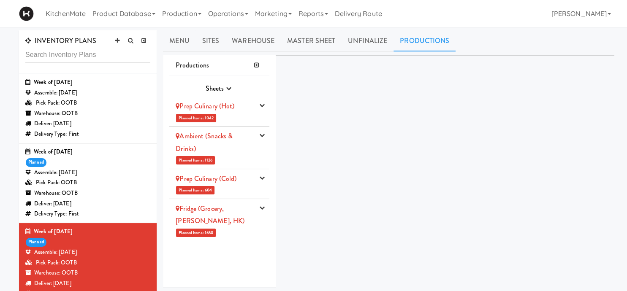
click at [244, 151] on div "Ambient (Snacks & Drinks)" at bounding box center [215, 142] width 78 height 25
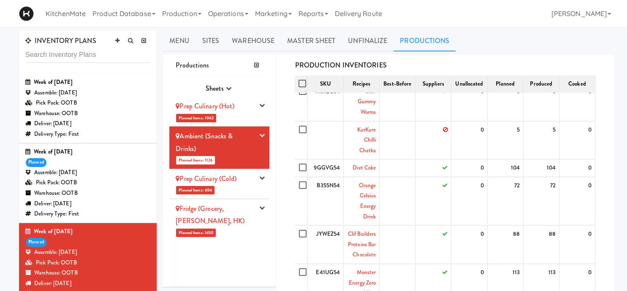
scroll to position [302, 0]
click at [365, 151] on link "KurKure Chilli Chatka" at bounding box center [366, 140] width 19 height 29
click at [366, 148] on link "KurKure Chilli Chatka" at bounding box center [366, 140] width 19 height 29
click at [367, 140] on link "KurKure Chilli Chatka" at bounding box center [366, 140] width 19 height 29
click at [302, 125] on label at bounding box center [303, 130] width 11 height 11
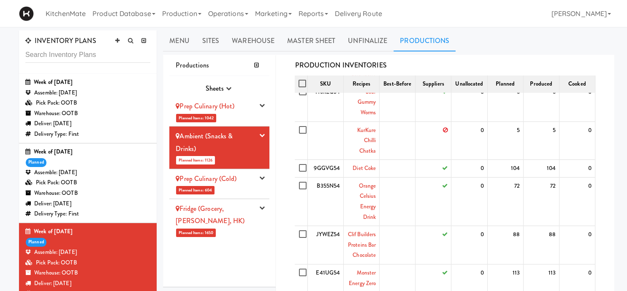
click at [302, 127] on input "checkbox" at bounding box center [304, 130] width 10 height 7
checkbox input "true"
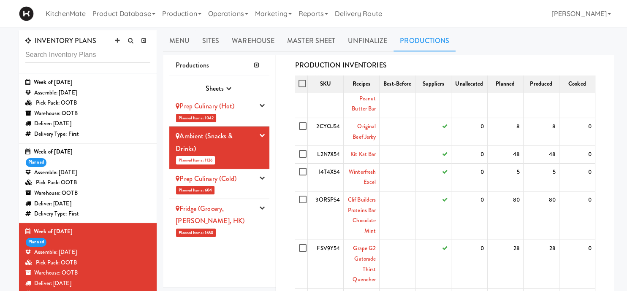
scroll to position [0, 0]
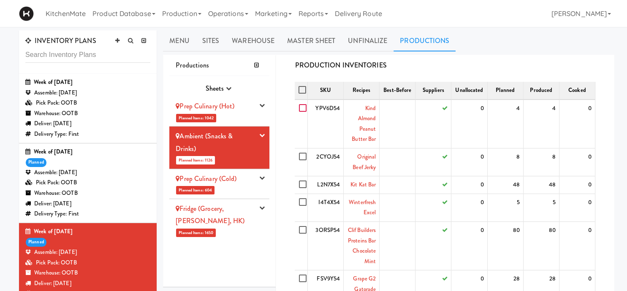
click at [304, 109] on input "checkbox" at bounding box center [304, 108] width 10 height 7
checkbox input "true"
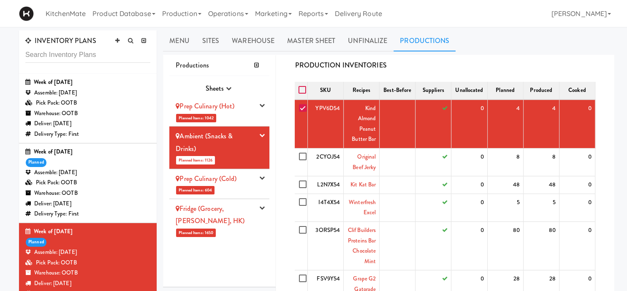
click at [301, 89] on input "checkbox" at bounding box center [303, 90] width 10 height 7
click at [298, 90] on label at bounding box center [303, 90] width 11 height 11
click at [298, 90] on input "checkbox" at bounding box center [303, 90] width 10 height 7
checkbox input "true"
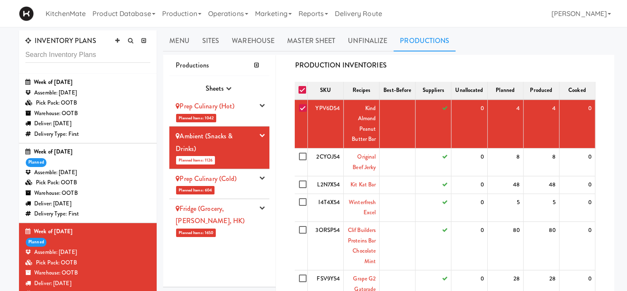
click at [303, 109] on input "checkbox" at bounding box center [304, 108] width 10 height 7
checkbox input "false"
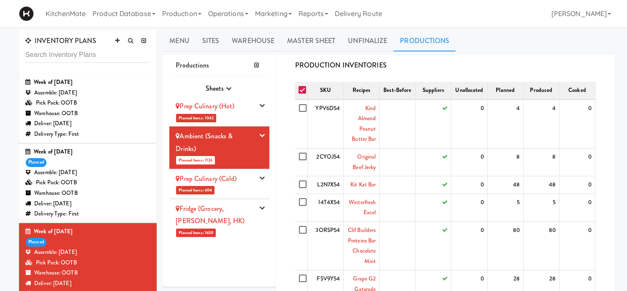
click at [301, 89] on input "checkbox" at bounding box center [303, 90] width 10 height 7
checkbox input "true"
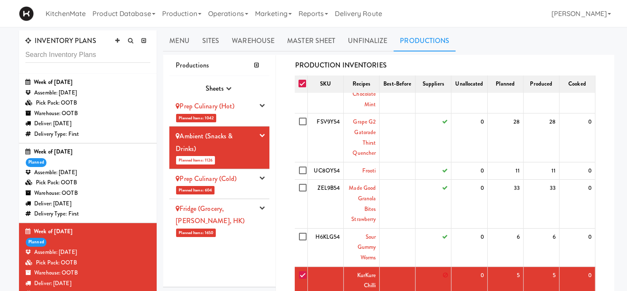
click at [336, 197] on td "ZEL9B54" at bounding box center [325, 204] width 36 height 49
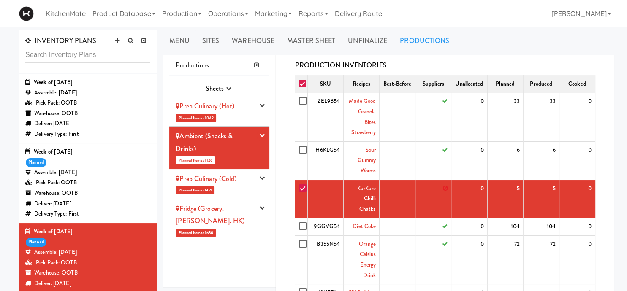
scroll to position [244, 0]
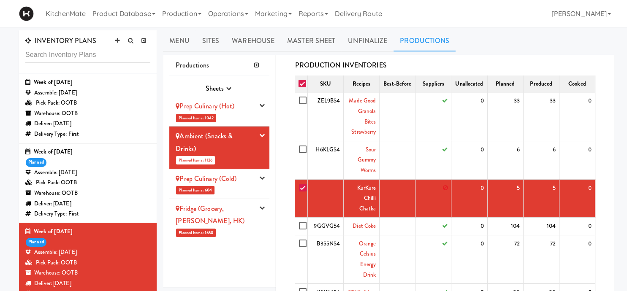
click at [303, 189] on input "checkbox" at bounding box center [304, 188] width 10 height 7
checkbox input "false"
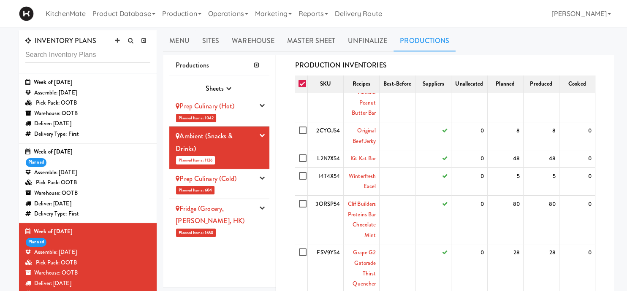
scroll to position [0, 0]
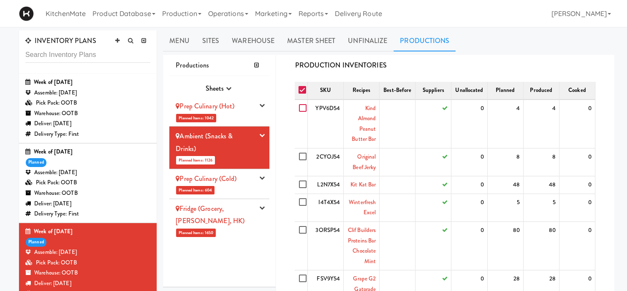
click at [304, 109] on input "checkbox" at bounding box center [304, 108] width 10 height 7
checkbox input "true"
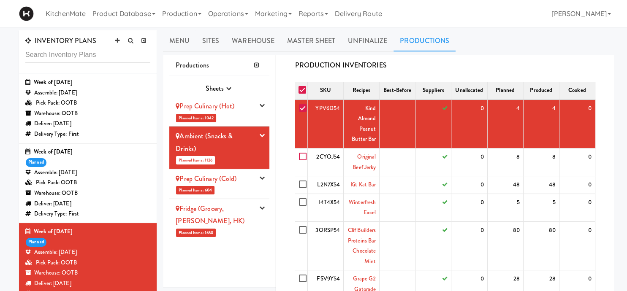
click at [305, 156] on input "checkbox" at bounding box center [304, 157] width 10 height 7
checkbox input "true"
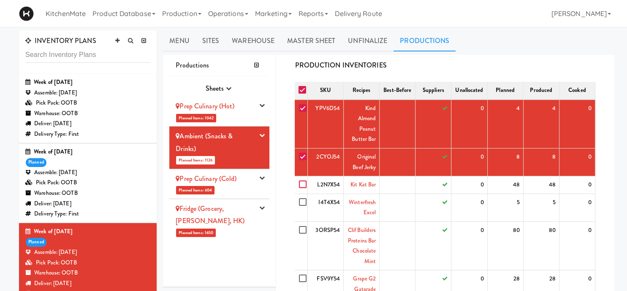
click at [305, 187] on input "checkbox" at bounding box center [304, 184] width 10 height 7
checkbox input "true"
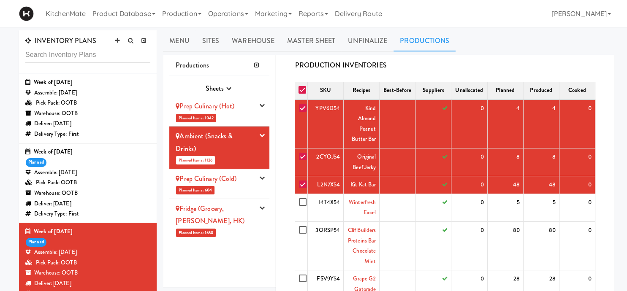
click at [304, 206] on label at bounding box center [303, 202] width 11 height 11
click at [304, 206] on input "checkbox" at bounding box center [304, 202] width 10 height 7
checkbox input "true"
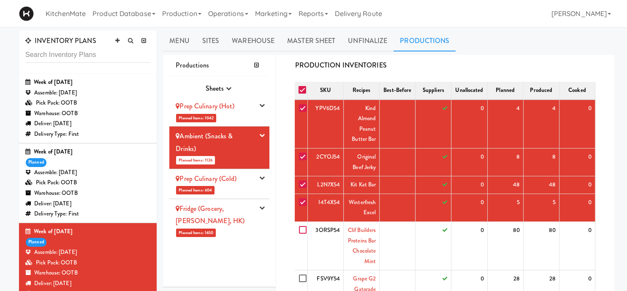
click at [304, 232] on input "checkbox" at bounding box center [304, 230] width 10 height 7
checkbox input "true"
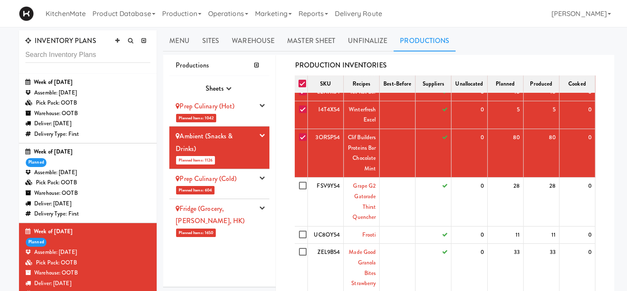
scroll to position [96, 0]
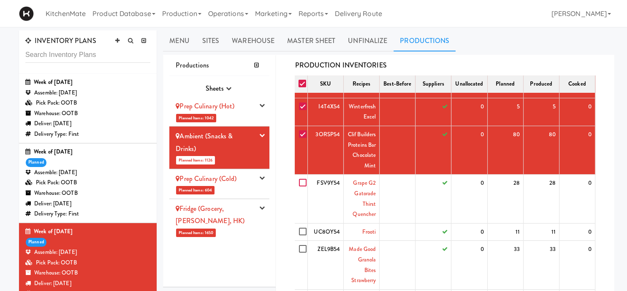
click at [303, 186] on input "checkbox" at bounding box center [304, 183] width 10 height 7
checkbox input "true"
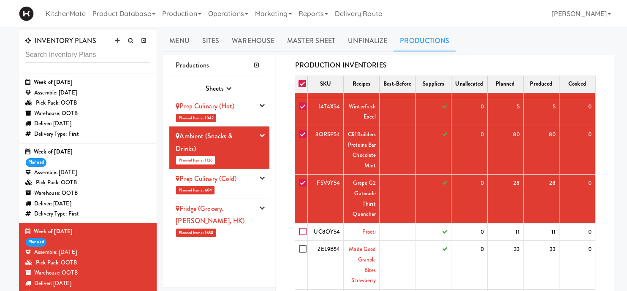
click at [303, 235] on input "checkbox" at bounding box center [304, 232] width 10 height 7
checkbox input "true"
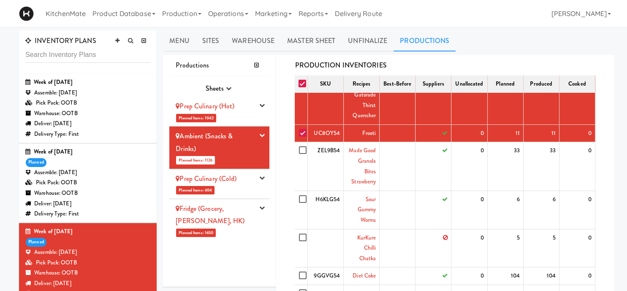
scroll to position [209, 0]
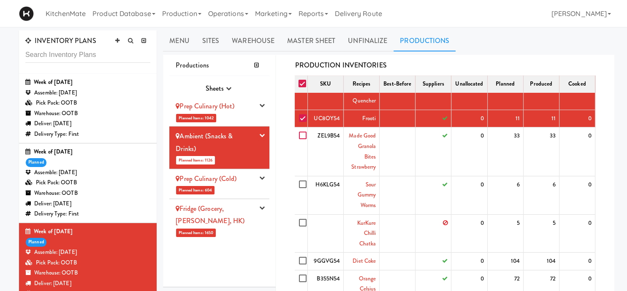
click at [300, 136] on input "checkbox" at bounding box center [304, 135] width 10 height 7
checkbox input "true"
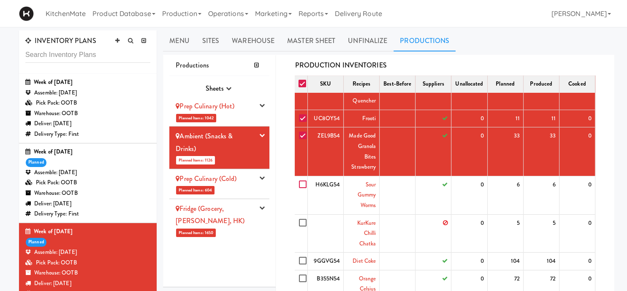
click at [303, 184] on input "checkbox" at bounding box center [304, 184] width 10 height 7
checkbox input "true"
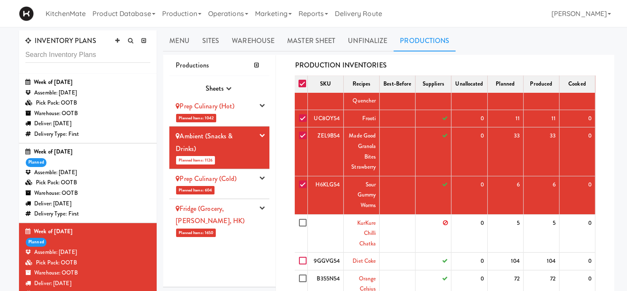
click at [306, 260] on input "checkbox" at bounding box center [304, 261] width 10 height 7
checkbox input "true"
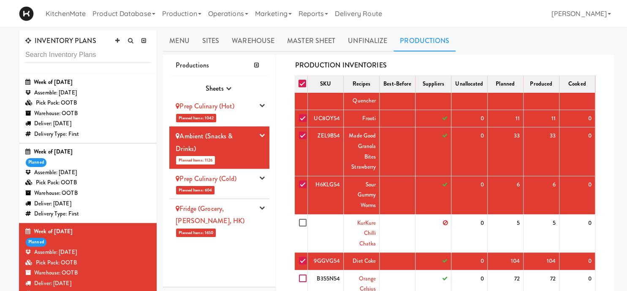
click at [304, 278] on input "checkbox" at bounding box center [304, 279] width 10 height 7
checkbox input "true"
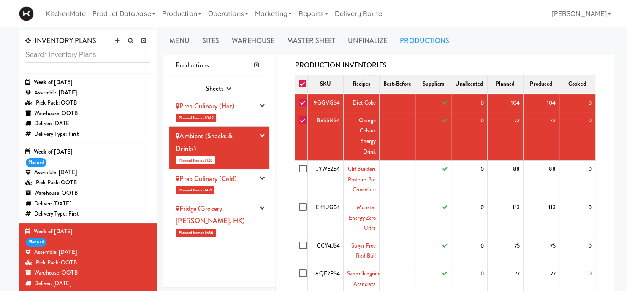
scroll to position [369, 0]
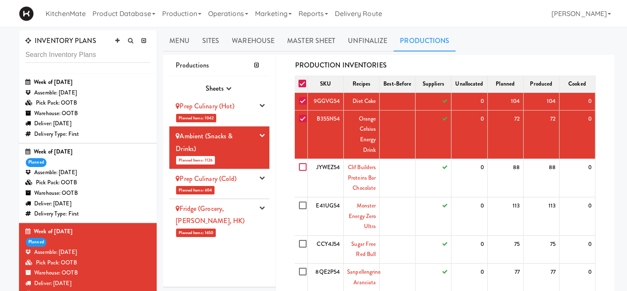
click at [304, 168] on input "checkbox" at bounding box center [304, 167] width 10 height 7
checkbox input "true"
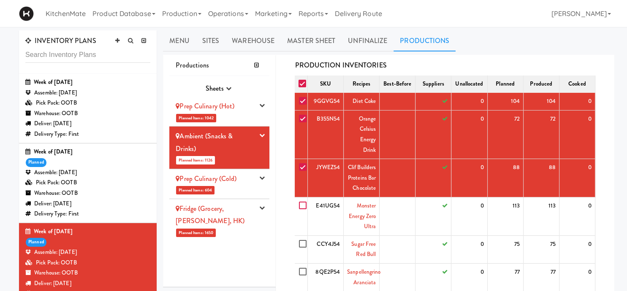
click at [303, 205] on input "checkbox" at bounding box center [304, 206] width 10 height 7
checkbox input "true"
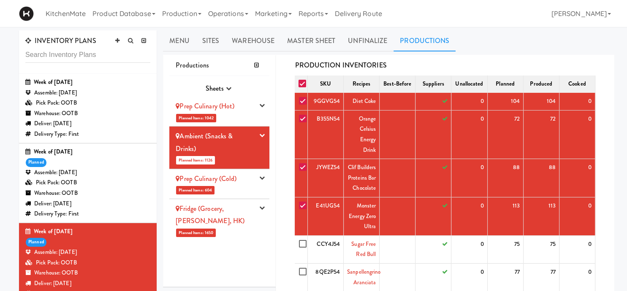
click at [302, 247] on label at bounding box center [303, 244] width 11 height 11
click at [302, 247] on input "checkbox" at bounding box center [304, 244] width 10 height 7
checkbox input "true"
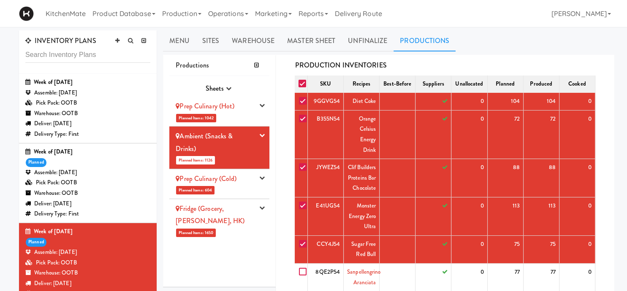
click at [303, 269] on input "checkbox" at bounding box center [304, 272] width 10 height 7
checkbox input "true"
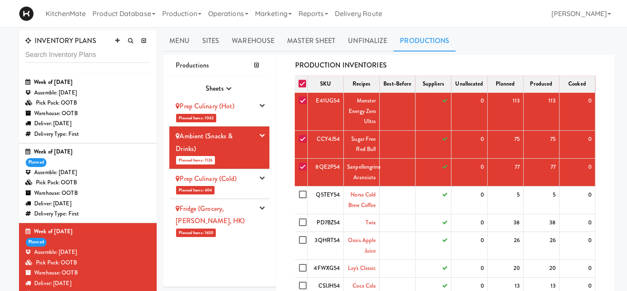
scroll to position [485, 0]
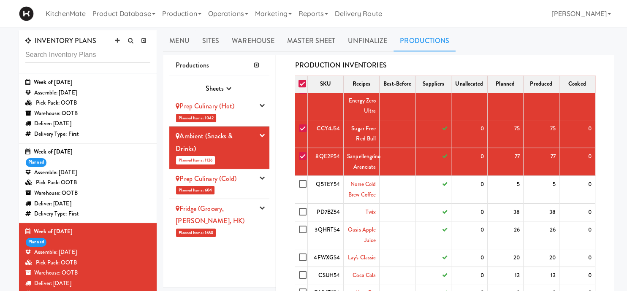
click at [302, 187] on label at bounding box center [303, 184] width 11 height 11
click at [302, 187] on input "checkbox" at bounding box center [304, 184] width 10 height 7
checkbox input "true"
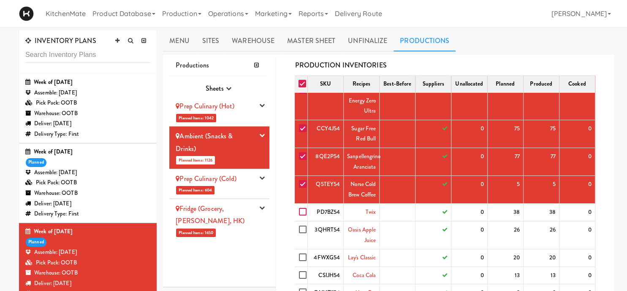
click at [305, 209] on input "checkbox" at bounding box center [304, 212] width 10 height 7
checkbox input "true"
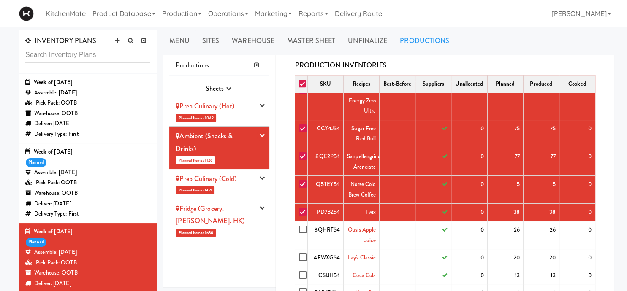
click at [302, 236] on td at bounding box center [301, 235] width 13 height 28
click at [303, 229] on input "checkbox" at bounding box center [304, 230] width 10 height 7
checkbox input "true"
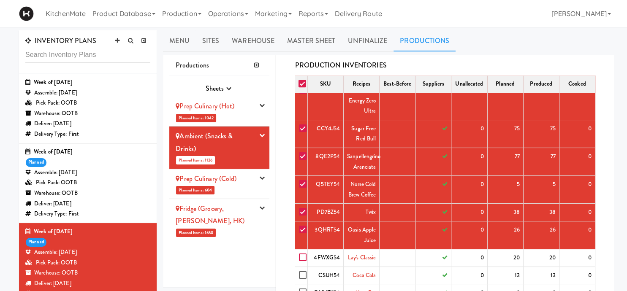
click at [305, 257] on input "checkbox" at bounding box center [304, 257] width 10 height 7
checkbox input "true"
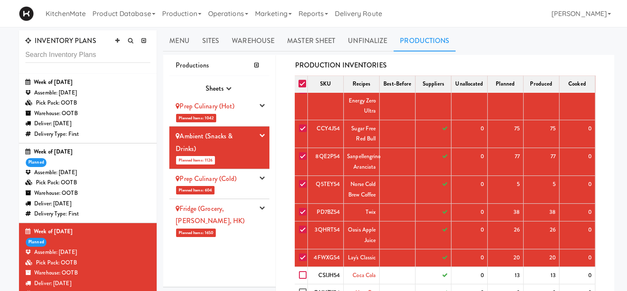
click at [303, 275] on input "checkbox" at bounding box center [304, 275] width 10 height 7
checkbox input "true"
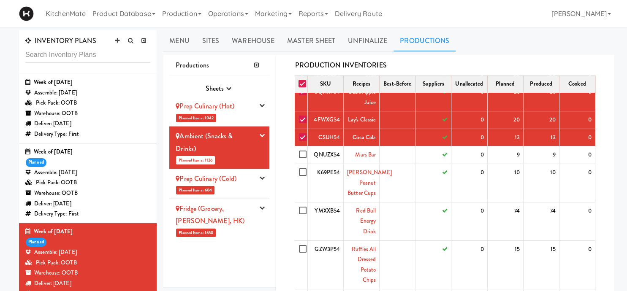
scroll to position [629, 0]
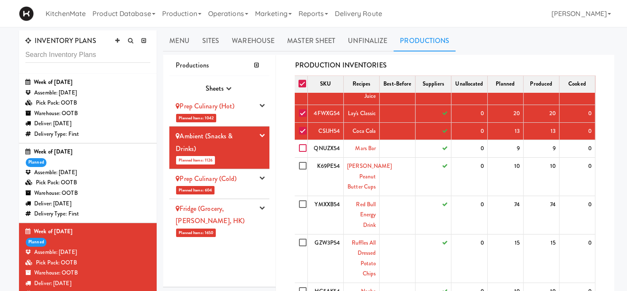
click at [304, 151] on input "checkbox" at bounding box center [304, 148] width 10 height 7
checkbox input "true"
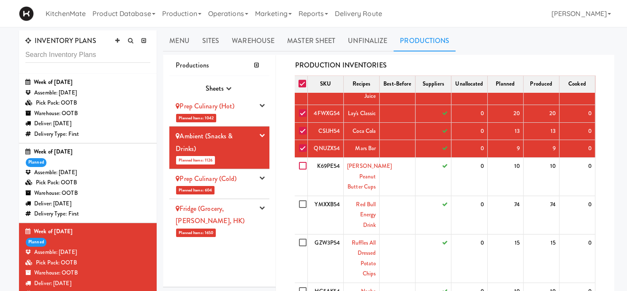
click at [301, 163] on input "checkbox" at bounding box center [304, 166] width 10 height 7
checkbox input "true"
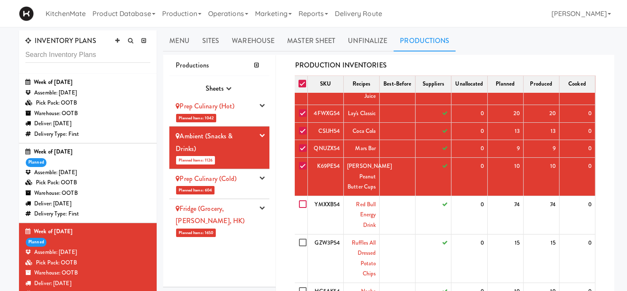
click at [305, 205] on input "checkbox" at bounding box center [304, 204] width 10 height 7
checkbox input "true"
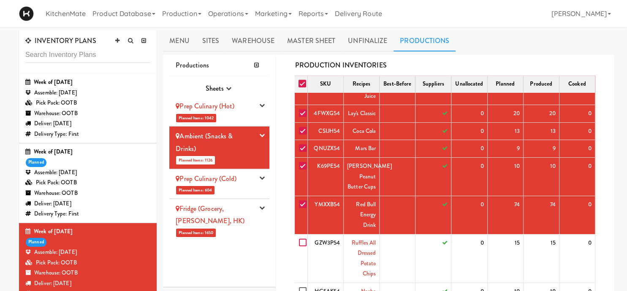
click at [305, 241] on input "checkbox" at bounding box center [304, 243] width 10 height 7
checkbox input "true"
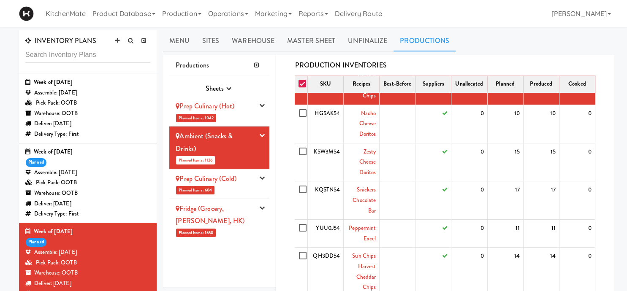
scroll to position [808, 0]
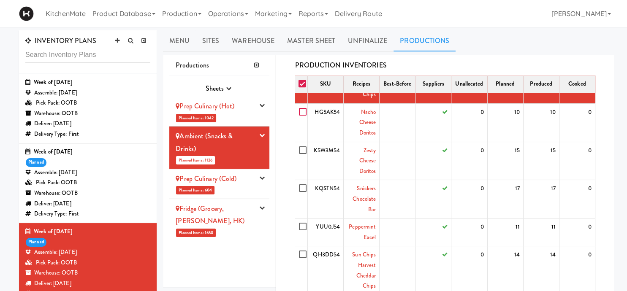
click at [301, 111] on input "checkbox" at bounding box center [304, 112] width 10 height 7
checkbox input "true"
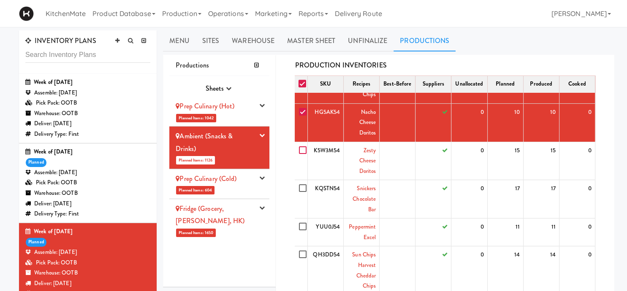
click at [302, 147] on input "checkbox" at bounding box center [304, 150] width 10 height 7
checkbox input "true"
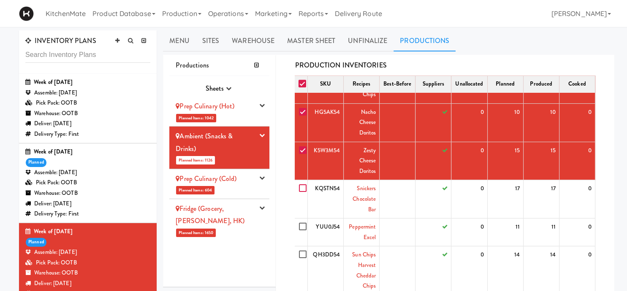
click at [306, 188] on input "checkbox" at bounding box center [304, 188] width 10 height 7
checkbox input "true"
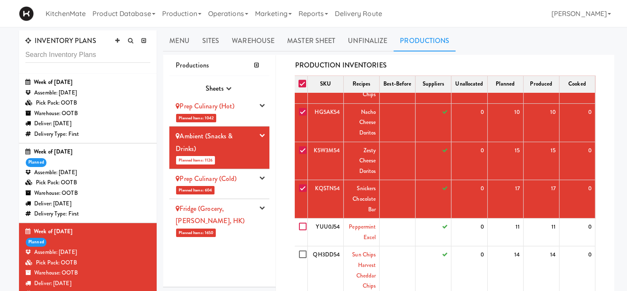
click at [306, 227] on input "checkbox" at bounding box center [304, 227] width 10 height 7
checkbox input "true"
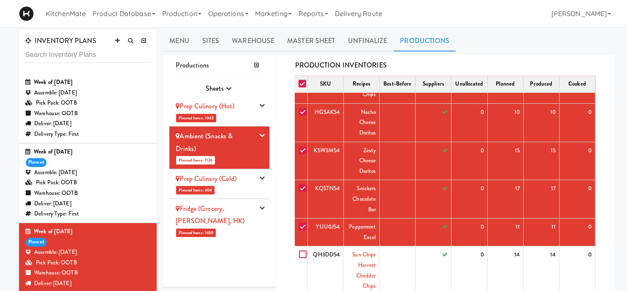
click at [301, 251] on input "checkbox" at bounding box center [304, 254] width 10 height 7
checkbox input "true"
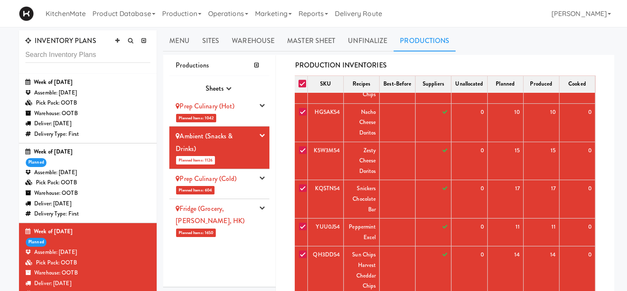
scroll to position [873, 0]
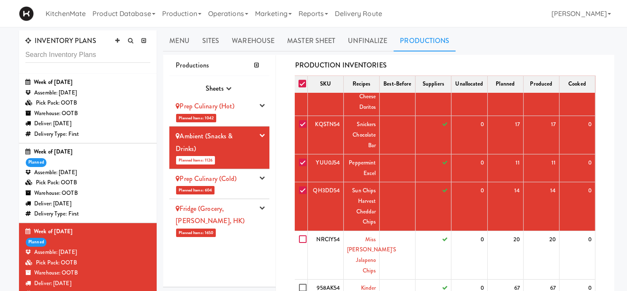
click at [305, 239] on input "checkbox" at bounding box center [304, 239] width 10 height 7
checkbox input "true"
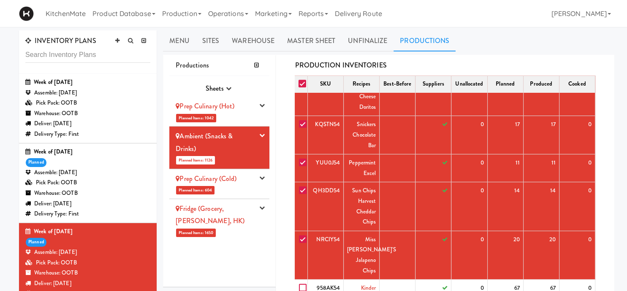
click at [302, 285] on input "checkbox" at bounding box center [304, 288] width 10 height 7
checkbox input "true"
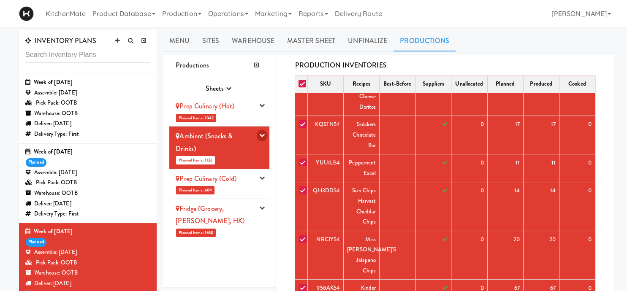
click at [259, 136] on button "button" at bounding box center [262, 135] width 11 height 11
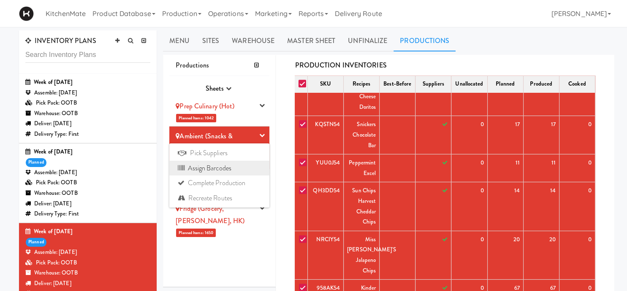
click at [232, 175] on link "Assign Barcodes" at bounding box center [219, 168] width 100 height 15
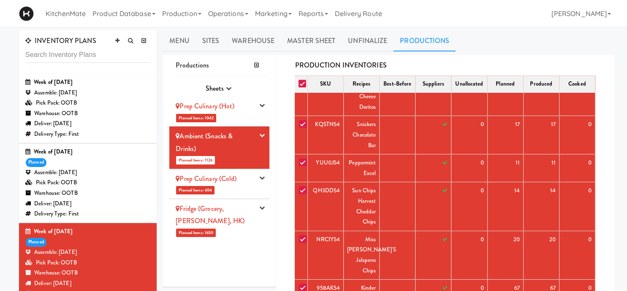
click at [242, 215] on li "Fridge (Grocery, [PERSON_NAME], [GEOGRAPHIC_DATA]) Planned Items: 1650 Pick Sup…" at bounding box center [219, 220] width 100 height 42
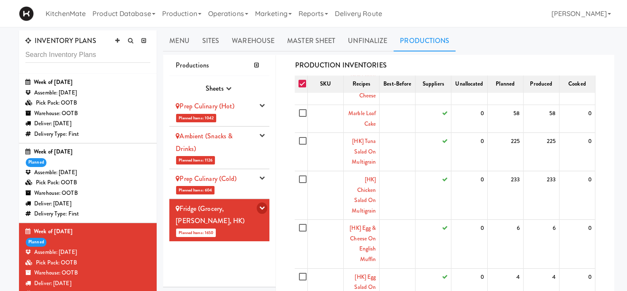
click at [265, 205] on icon "button" at bounding box center [261, 207] width 5 height 5
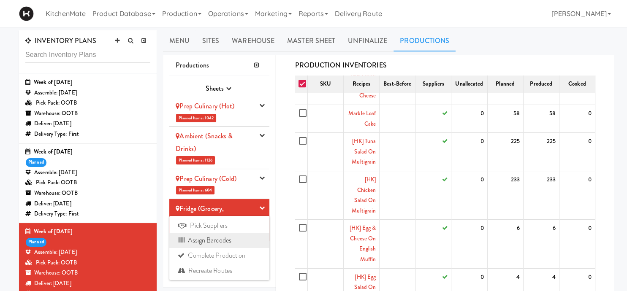
click at [232, 239] on link "Assign Barcodes" at bounding box center [219, 240] width 100 height 15
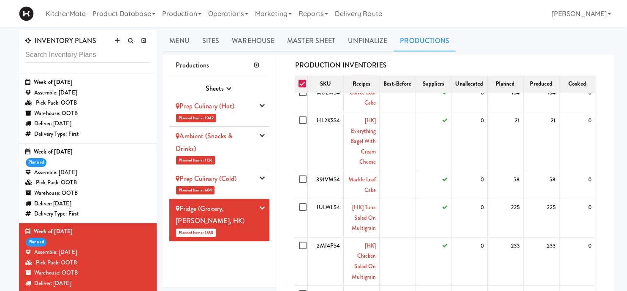
click at [253, 143] on div "Ambient (Snacks & Drinks)" at bounding box center [215, 142] width 78 height 25
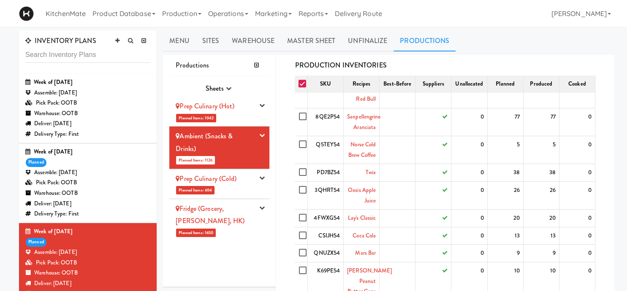
scroll to position [444, 0]
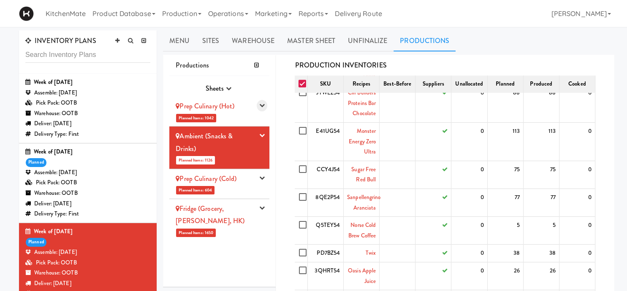
click at [261, 106] on icon "button" at bounding box center [261, 105] width 5 height 5
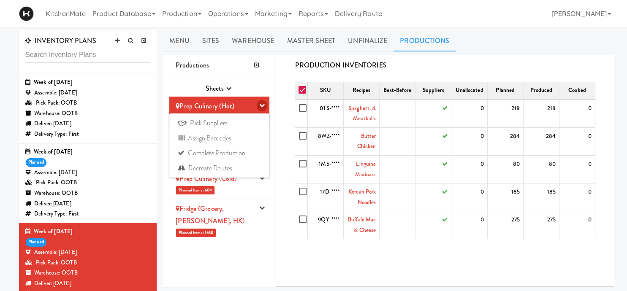
scroll to position [0, 0]
click at [230, 89] on icon "button" at bounding box center [228, 88] width 5 height 5
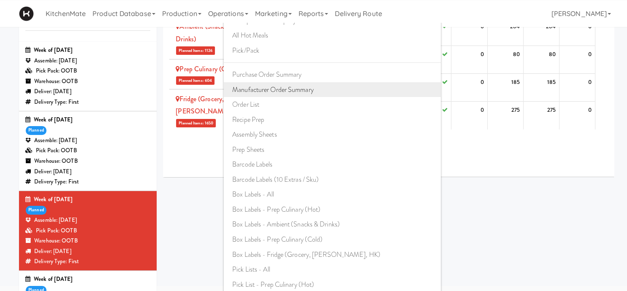
scroll to position [42, 0]
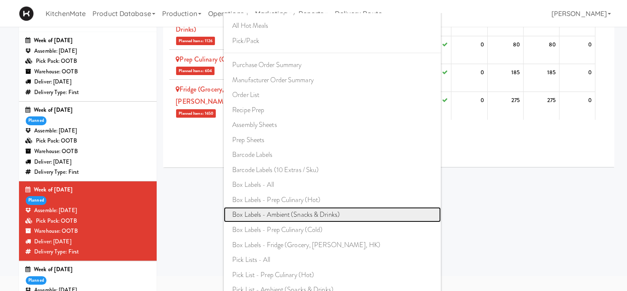
click at [281, 215] on link "Box Labels - Ambient (Snacks & Drinks)" at bounding box center [332, 214] width 217 height 15
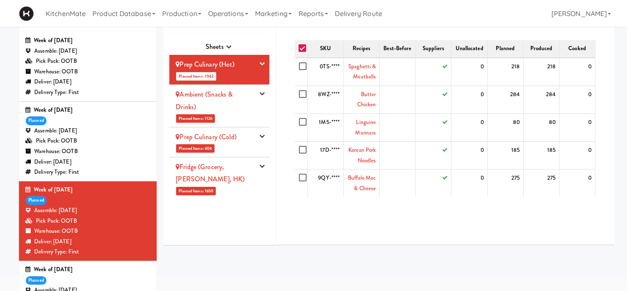
scroll to position [0, 0]
click at [230, 44] on icon "button" at bounding box center [228, 46] width 5 height 5
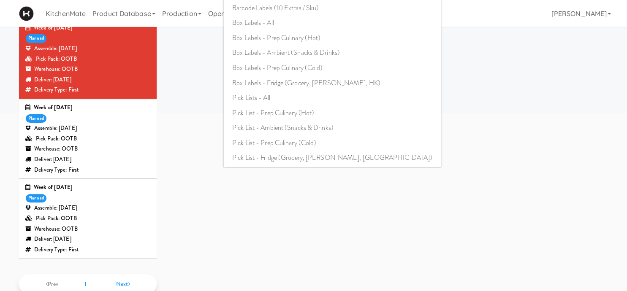
scroll to position [223, 0]
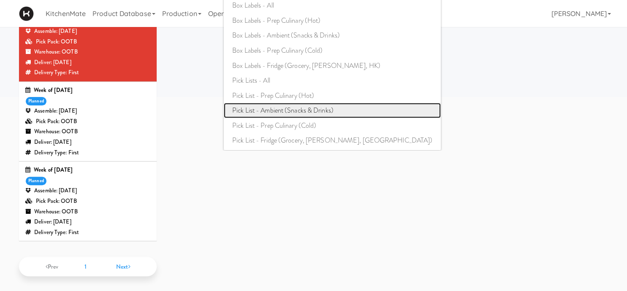
click at [289, 110] on link "Pick List - Ambient (Snacks & Drinks)" at bounding box center [332, 110] width 217 height 15
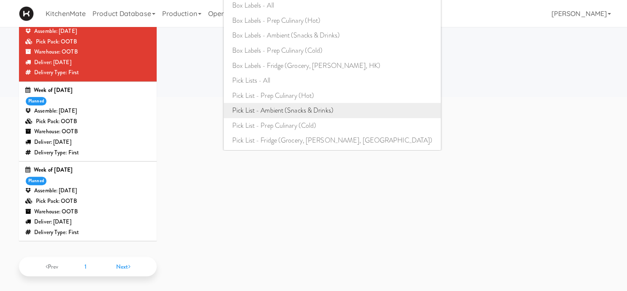
scroll to position [0, 0]
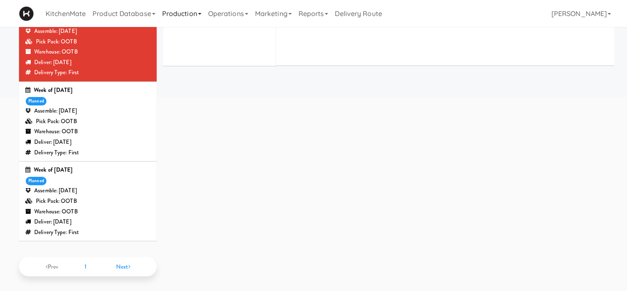
click at [190, 12] on link "Production" at bounding box center [182, 13] width 46 height 27
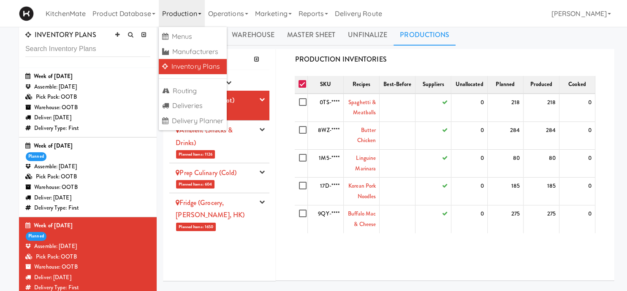
scroll to position [5, 0]
click at [435, 57] on div "PRODUCTION INVENTORIES" at bounding box center [445, 60] width 300 height 13
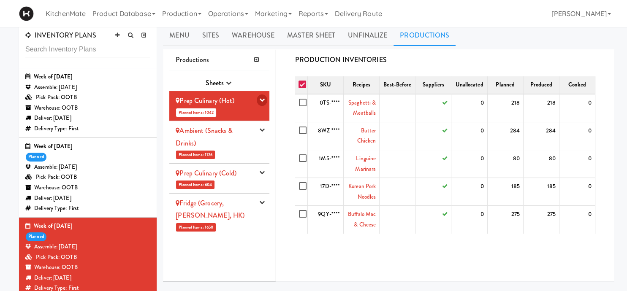
click at [264, 99] on icon "button" at bounding box center [261, 99] width 5 height 5
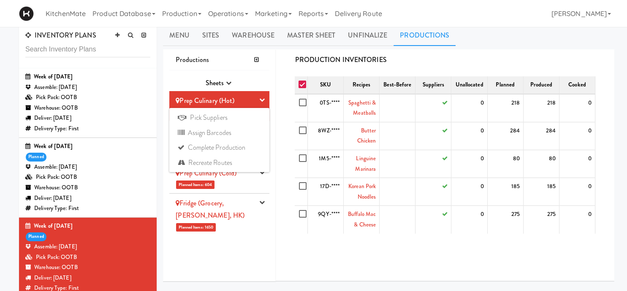
click at [275, 61] on div "Productions Sheets Purchase Order Sheets Transporation Company All Hot Meals Pi…" at bounding box center [219, 165] width 113 height 232
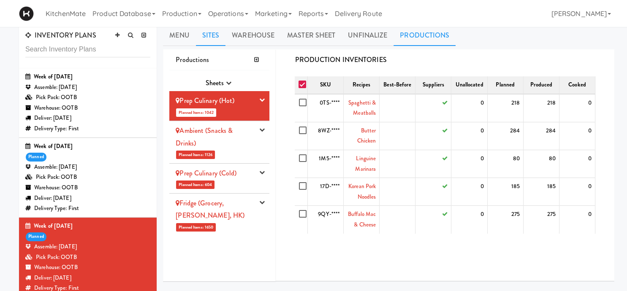
click at [206, 34] on link "Sites" at bounding box center [211, 35] width 30 height 21
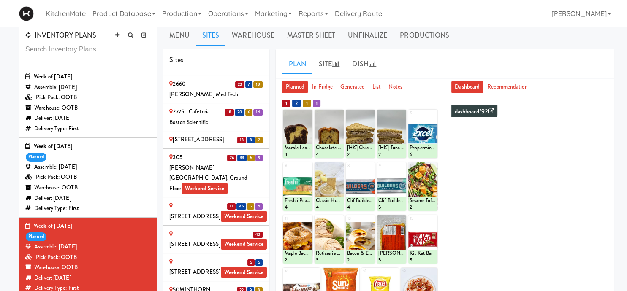
scroll to position [135, 0]
click at [207, 200] on div "[STREET_ADDRESS] - Fridge Weekend Service" at bounding box center [216, 210] width 94 height 21
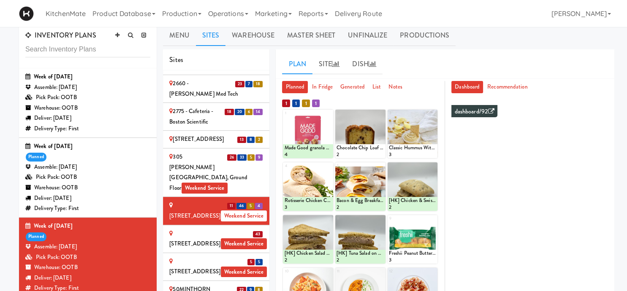
click at [209, 229] on div "[STREET_ADDRESS] Weekend Service" at bounding box center [216, 239] width 94 height 21
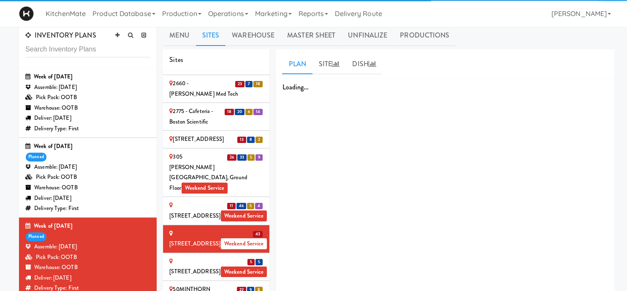
scroll to position [98, 0]
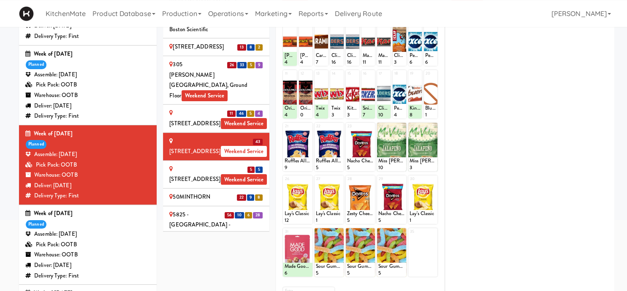
click at [230, 164] on div "[STREET_ADDRESS] - Lobby Weekend Service" at bounding box center [216, 174] width 94 height 21
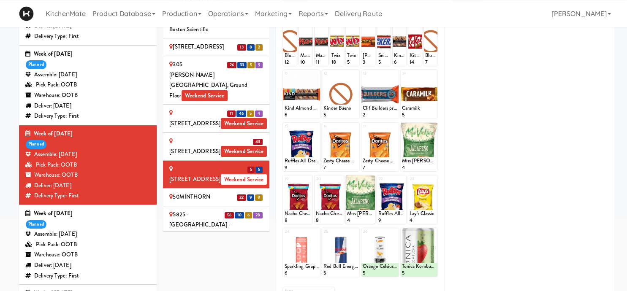
scroll to position [31, 0]
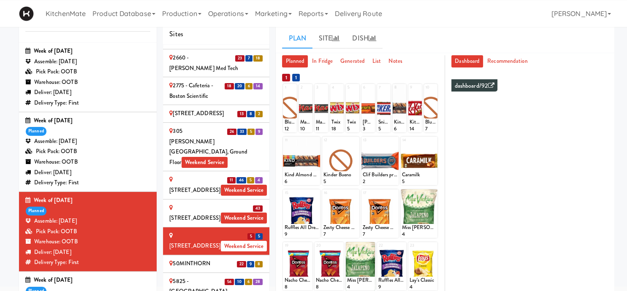
click at [176, 126] on div "305 [PERSON_NAME][GEOGRAPHIC_DATA], Ground Floor Weekend Service" at bounding box center [216, 146] width 94 height 41
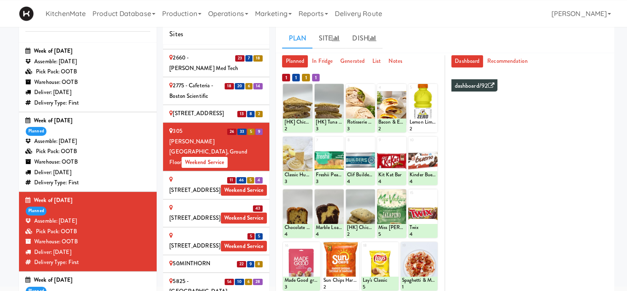
scroll to position [167, 0]
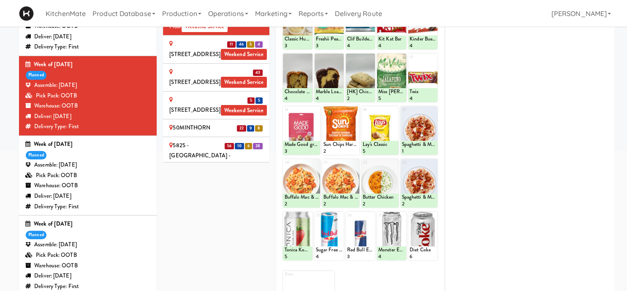
click at [391, 108] on div at bounding box center [379, 130] width 37 height 49
